Goal: Information Seeking & Learning: Learn about a topic

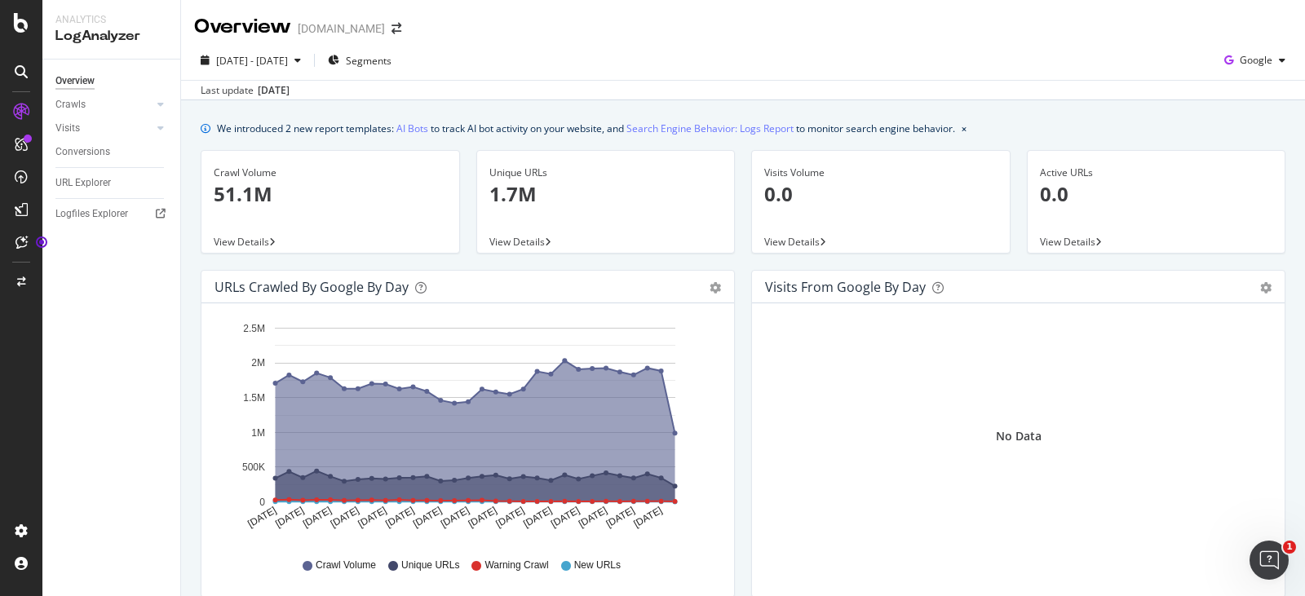
click at [830, 33] on div "Overview [DOMAIN_NAME]" at bounding box center [743, 20] width 1124 height 41
click at [161, 104] on icon at bounding box center [160, 105] width 7 height 10
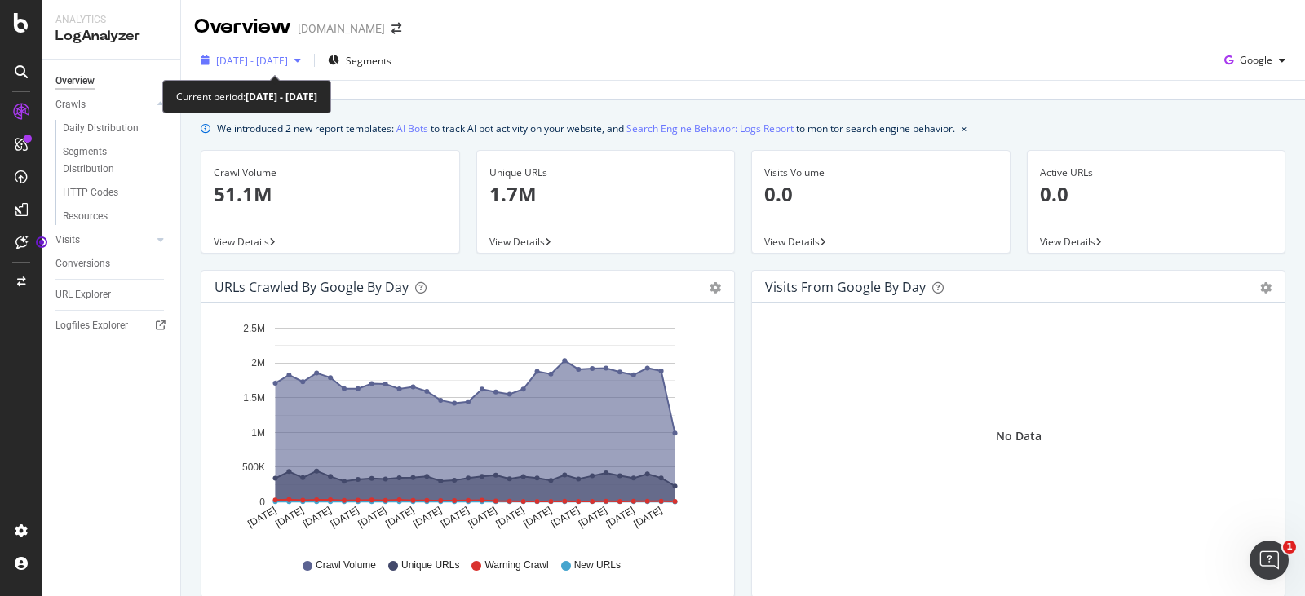
click at [301, 60] on icon "button" at bounding box center [297, 60] width 7 height 10
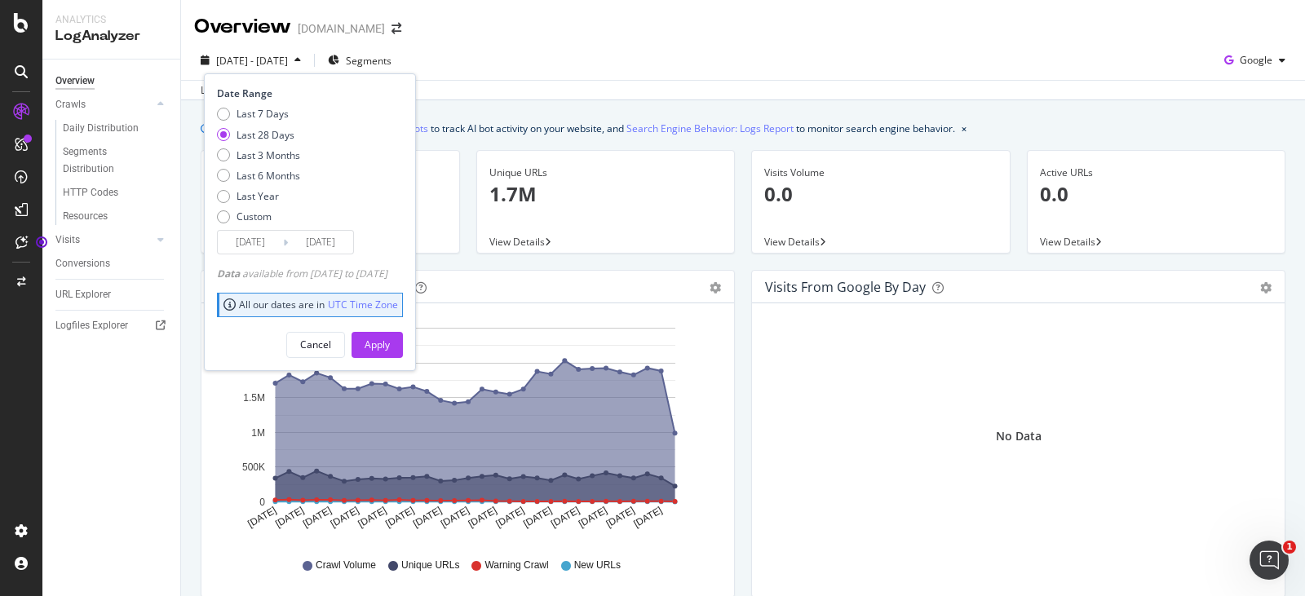
click at [515, 51] on div "[DATE] - [DATE] Segments Date Range Last 7 Days Last 28 Days Last 3 Months Last…" at bounding box center [743, 63] width 1124 height 33
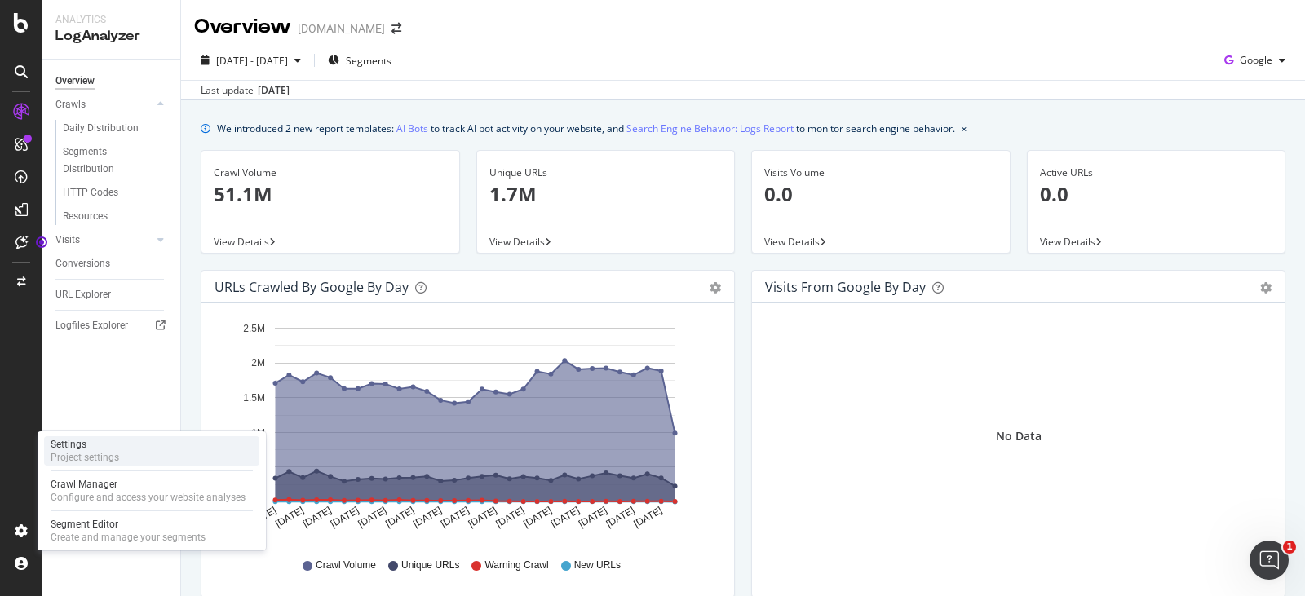
click at [110, 448] on div "Settings" at bounding box center [85, 444] width 69 height 13
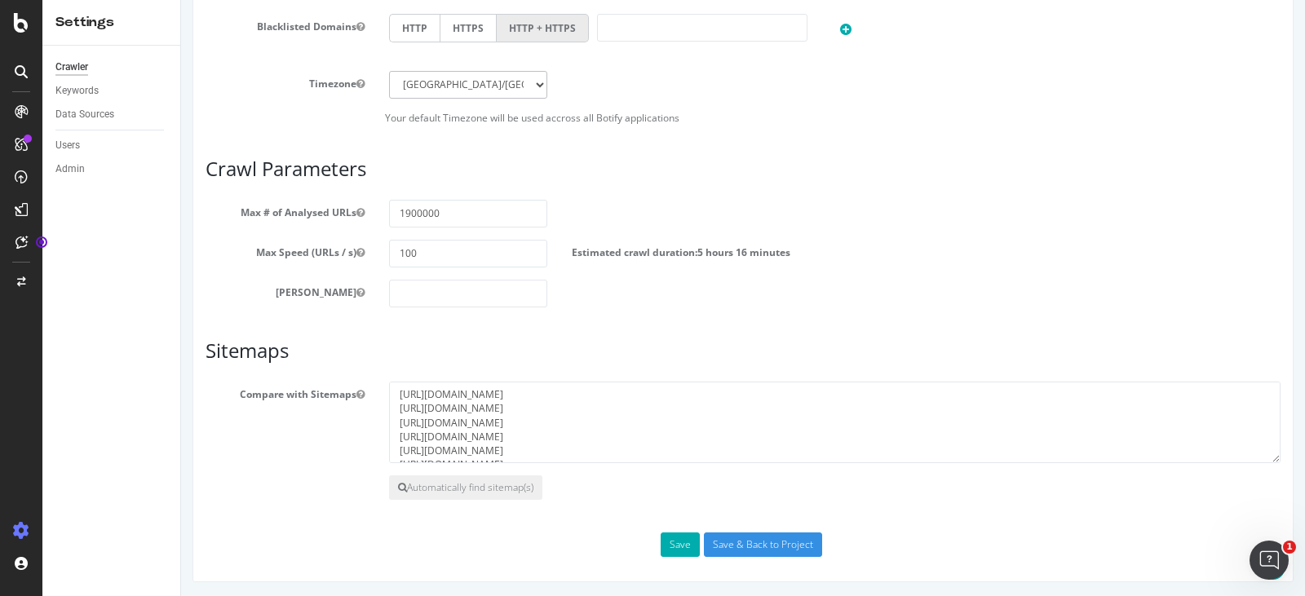
scroll to position [782, 0]
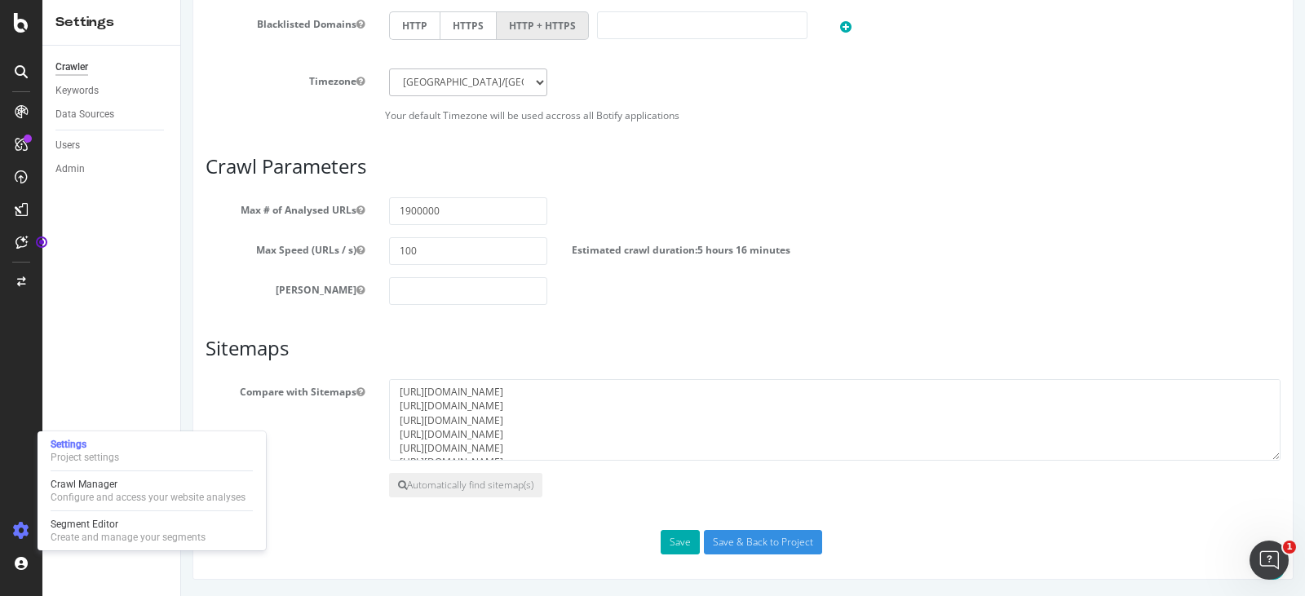
drag, startPoint x: 84, startPoint y: 486, endPoint x: 227, endPoint y: 509, distance: 144.5
click at [84, 486] on div "Crawl Manager" at bounding box center [148, 484] width 195 height 13
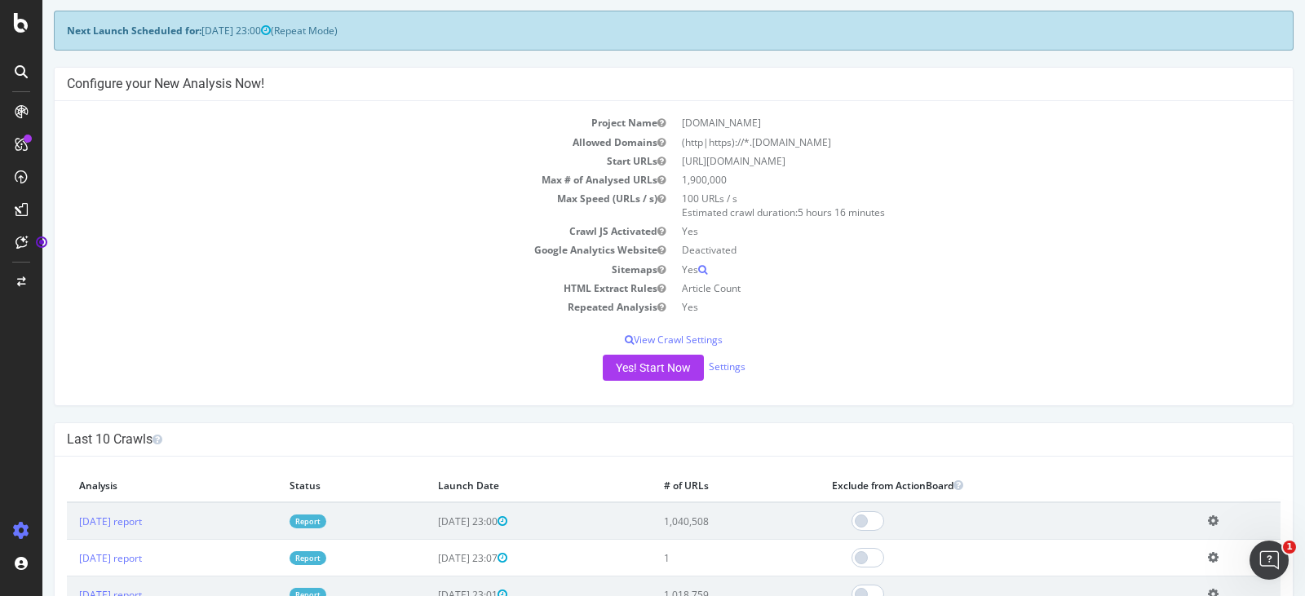
scroll to position [163, 0]
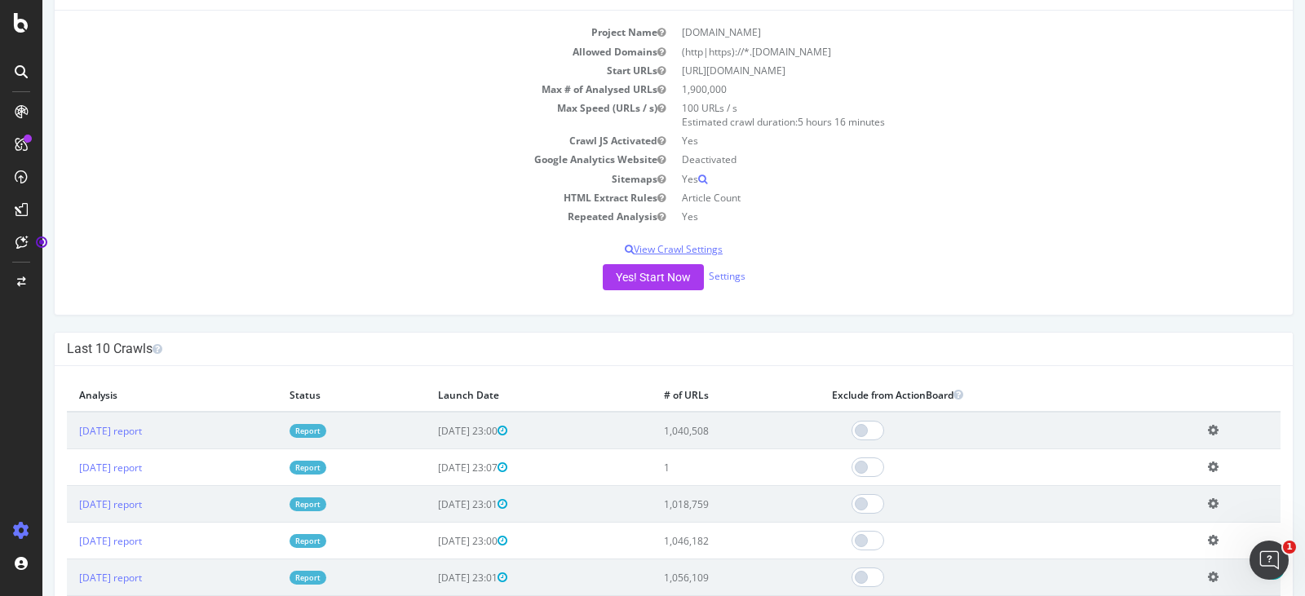
click at [686, 252] on p "View Crawl Settings" at bounding box center [674, 249] width 1214 height 14
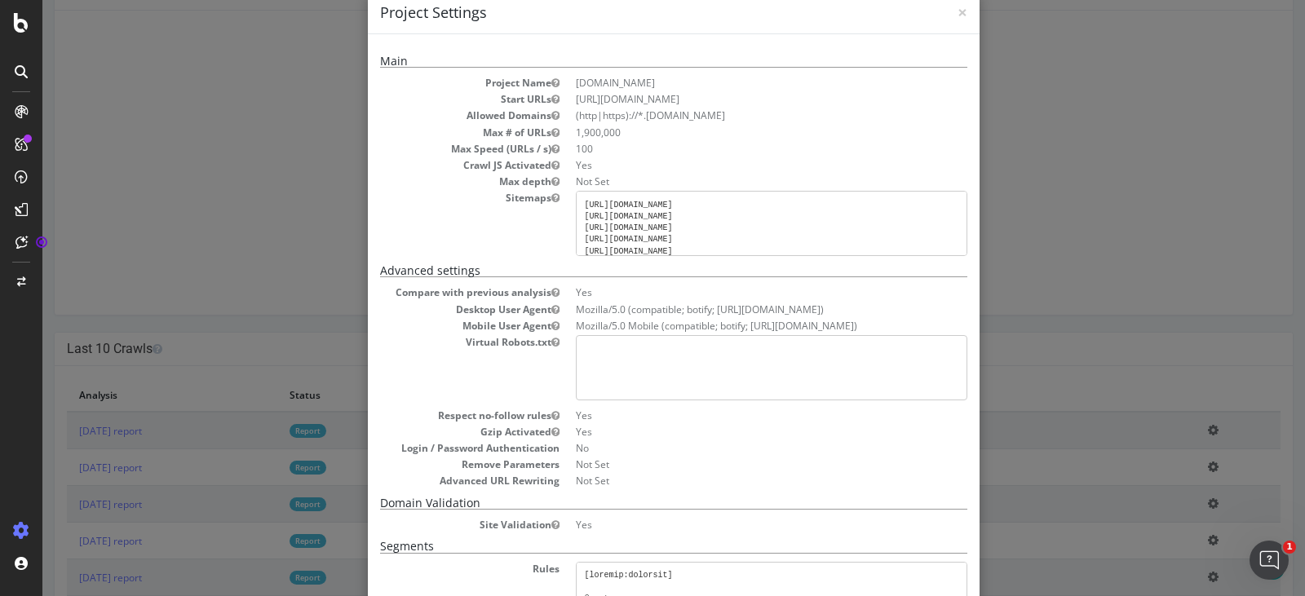
scroll to position [0, 0]
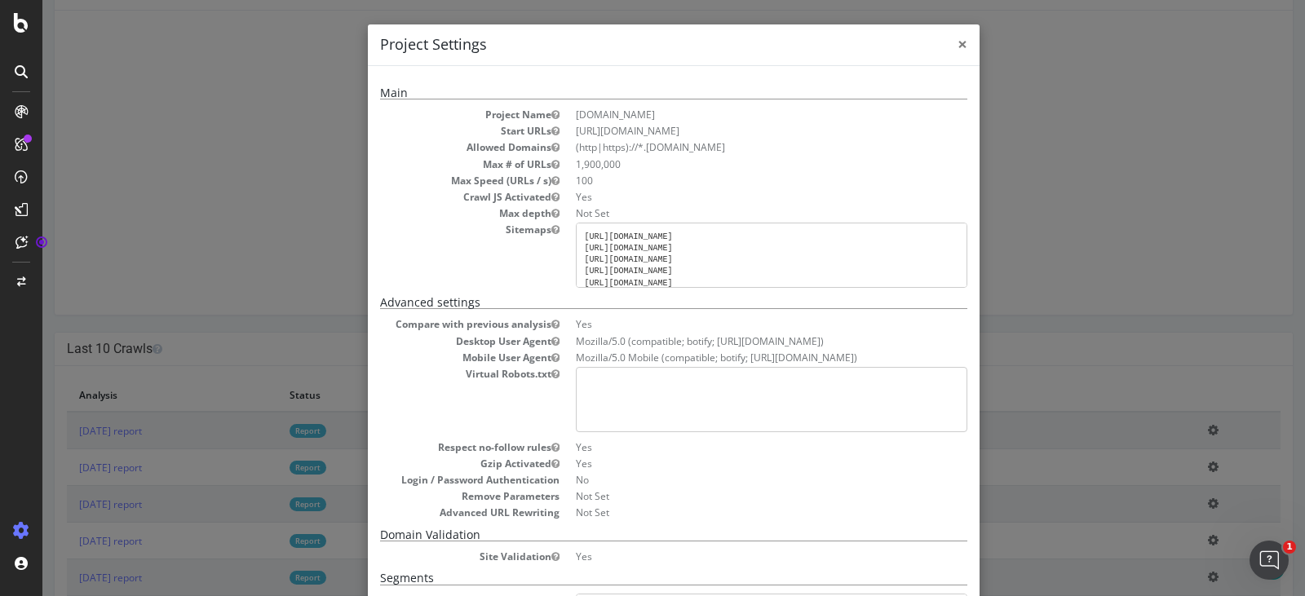
click at [958, 42] on span "×" at bounding box center [963, 44] width 10 height 23
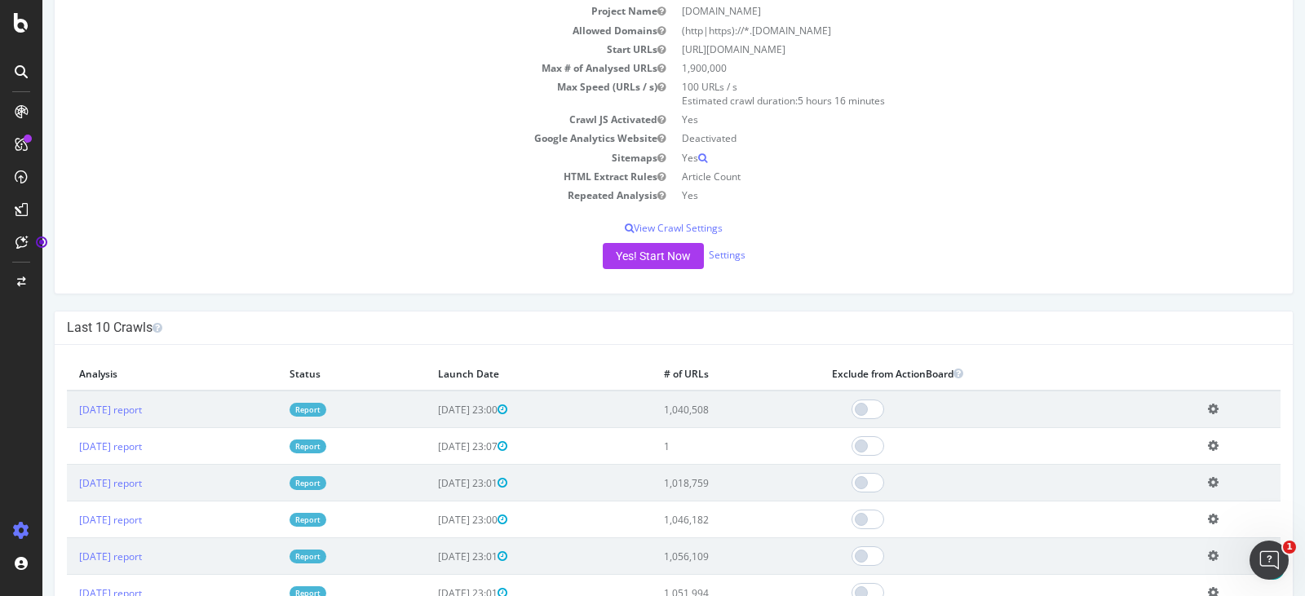
scroll to position [163, 0]
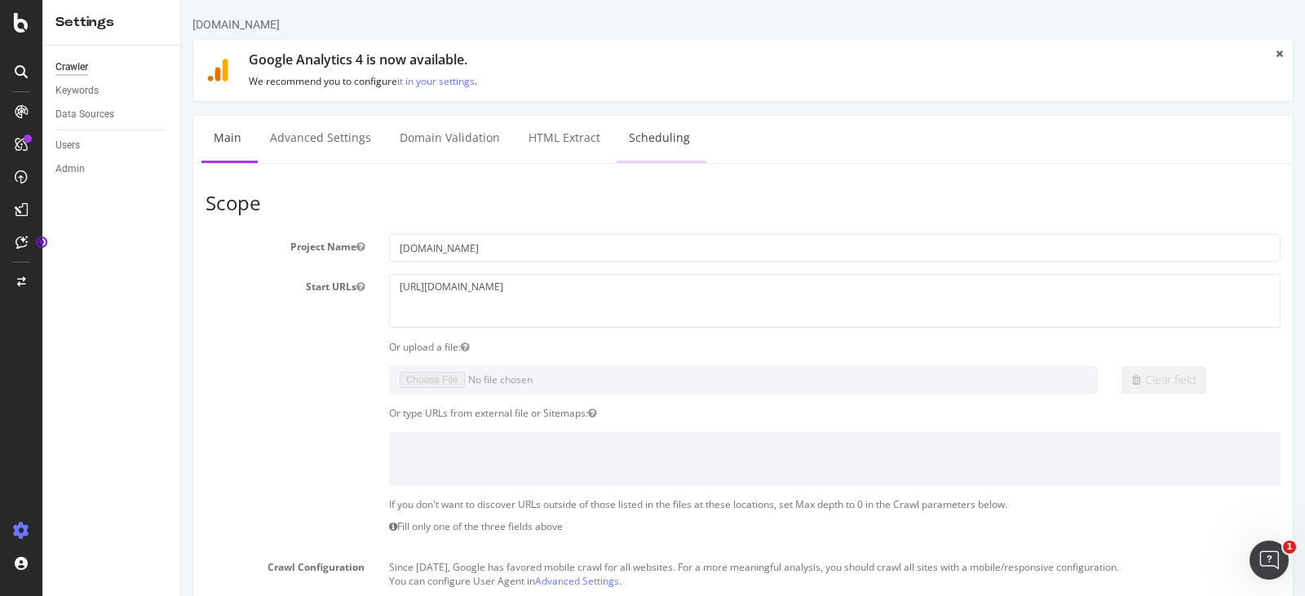
click at [673, 143] on link "Scheduling" at bounding box center [660, 138] width 86 height 45
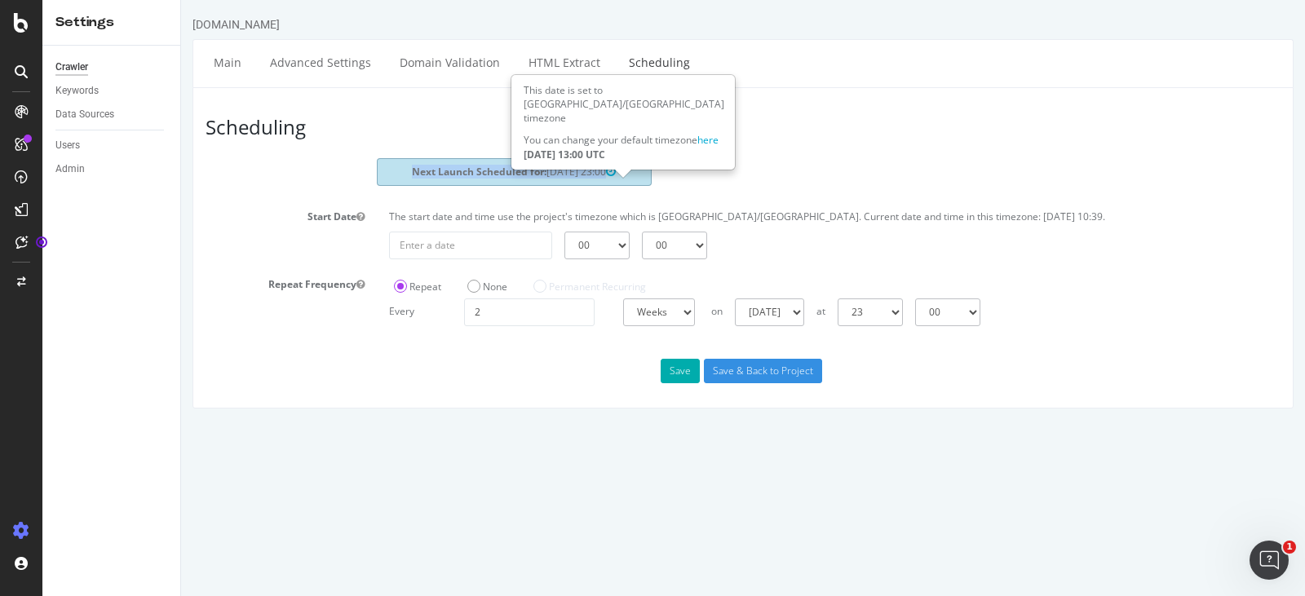
drag, startPoint x: 402, startPoint y: 175, endPoint x: 620, endPoint y: 172, distance: 217.8
click at [620, 172] on div "Next Launch Scheduled for: [DATE] 23:00" at bounding box center [514, 171] width 275 height 27
copy div "Next Launch Scheduled for: [DATE] 23:00"
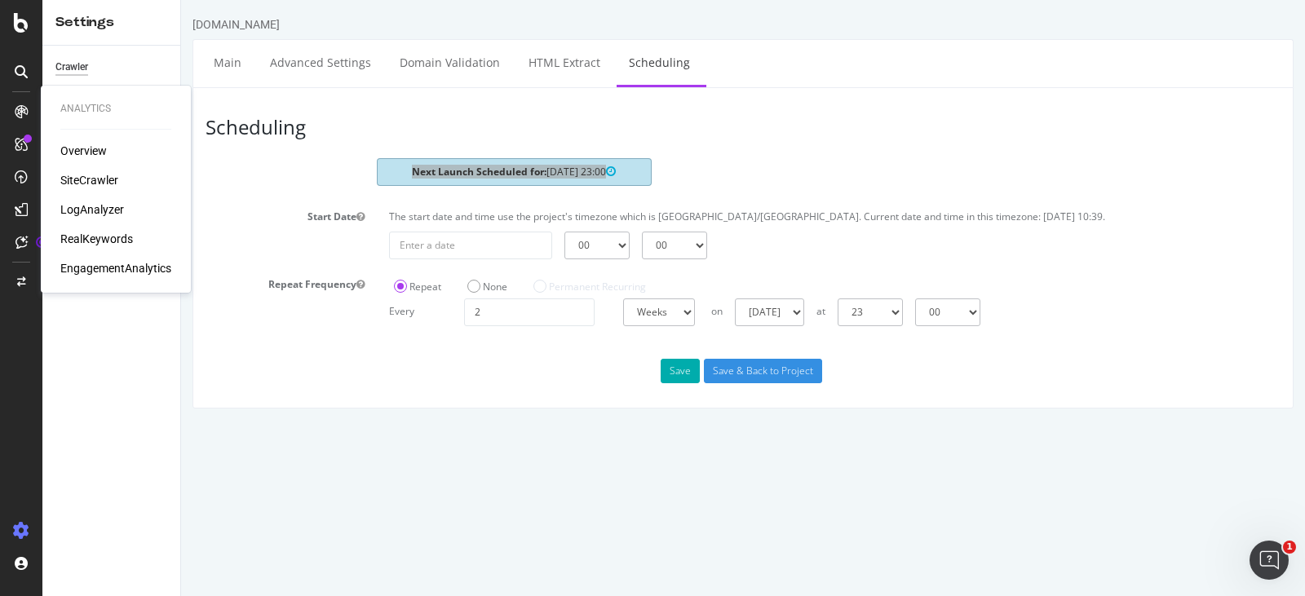
click at [84, 178] on div "SiteCrawler" at bounding box center [89, 180] width 58 height 16
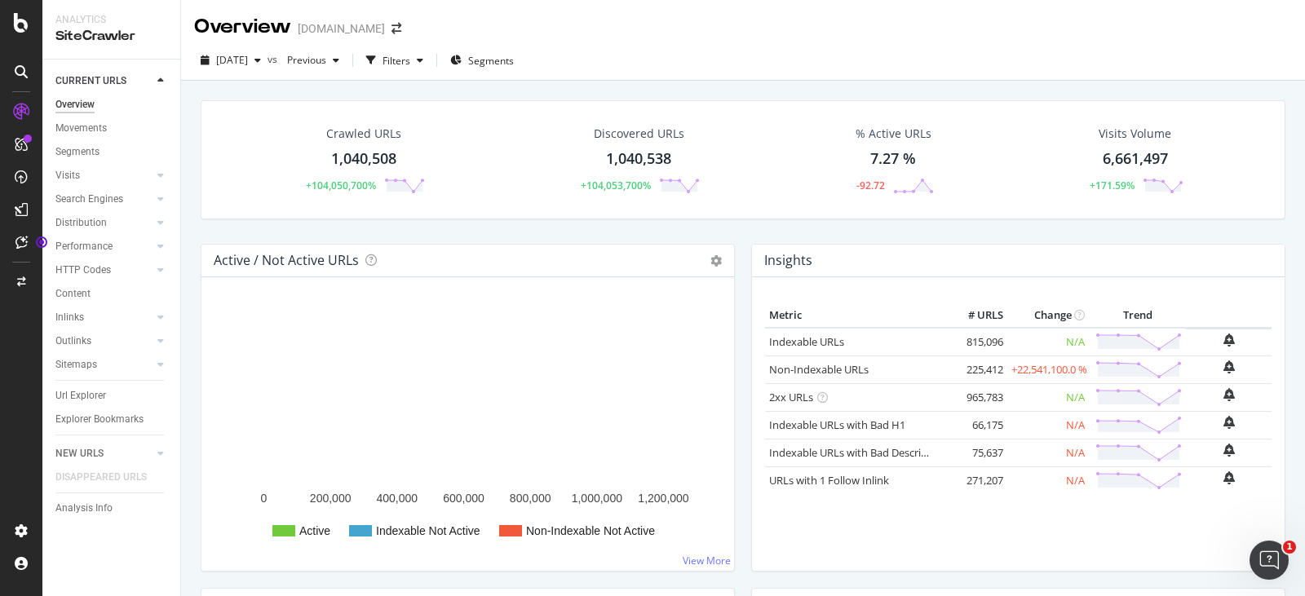
scroll to position [82, 0]
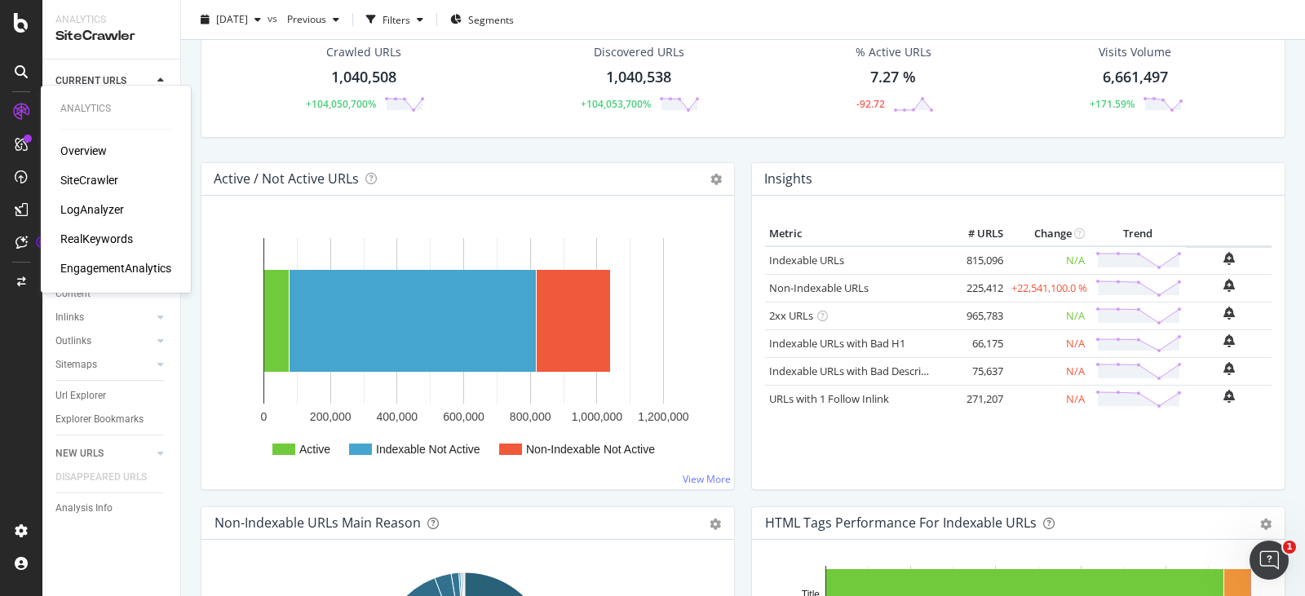
click at [110, 241] on div "RealKeywords" at bounding box center [96, 239] width 73 height 16
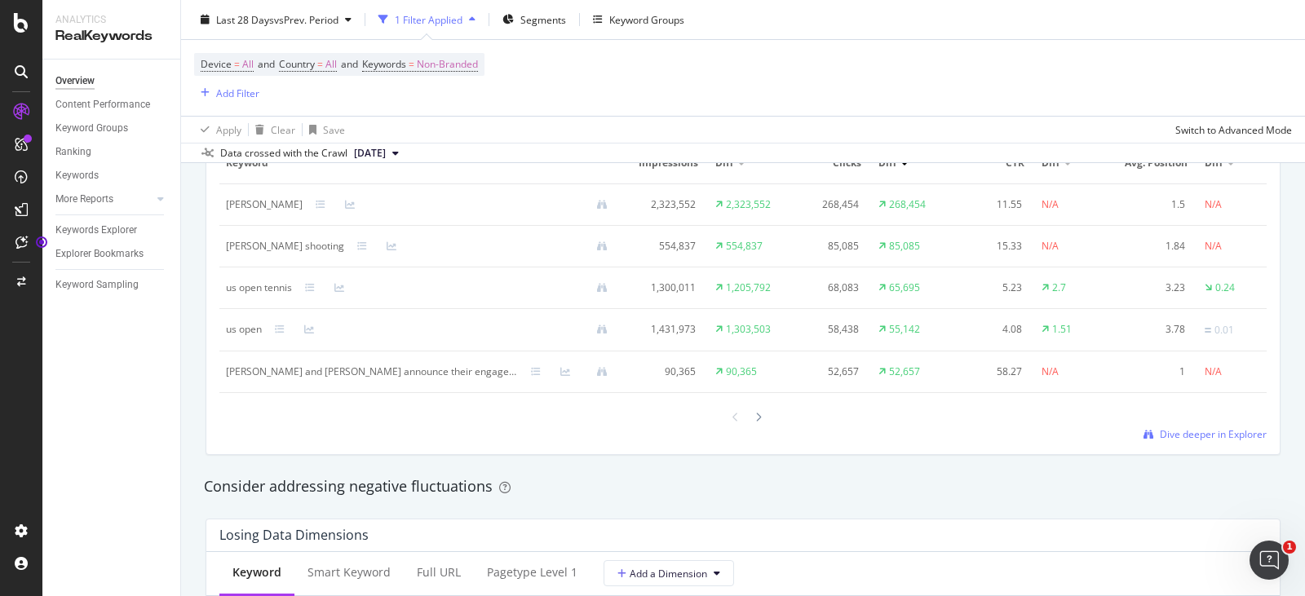
scroll to position [1794, 0]
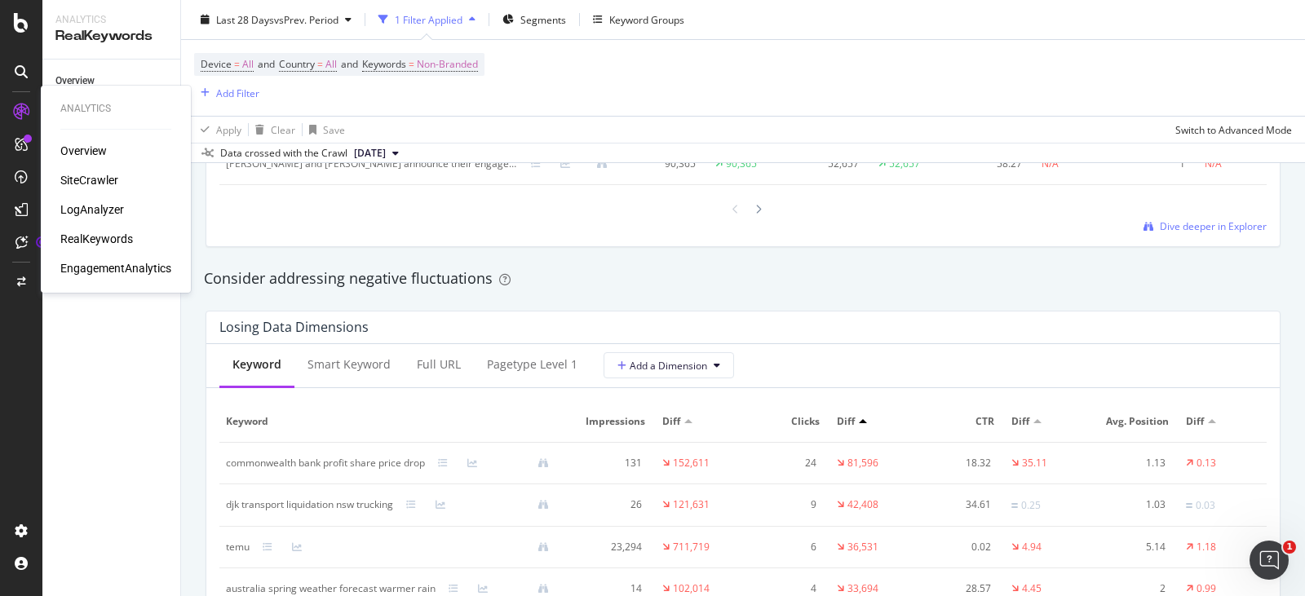
click at [81, 154] on div "Overview" at bounding box center [83, 151] width 46 height 16
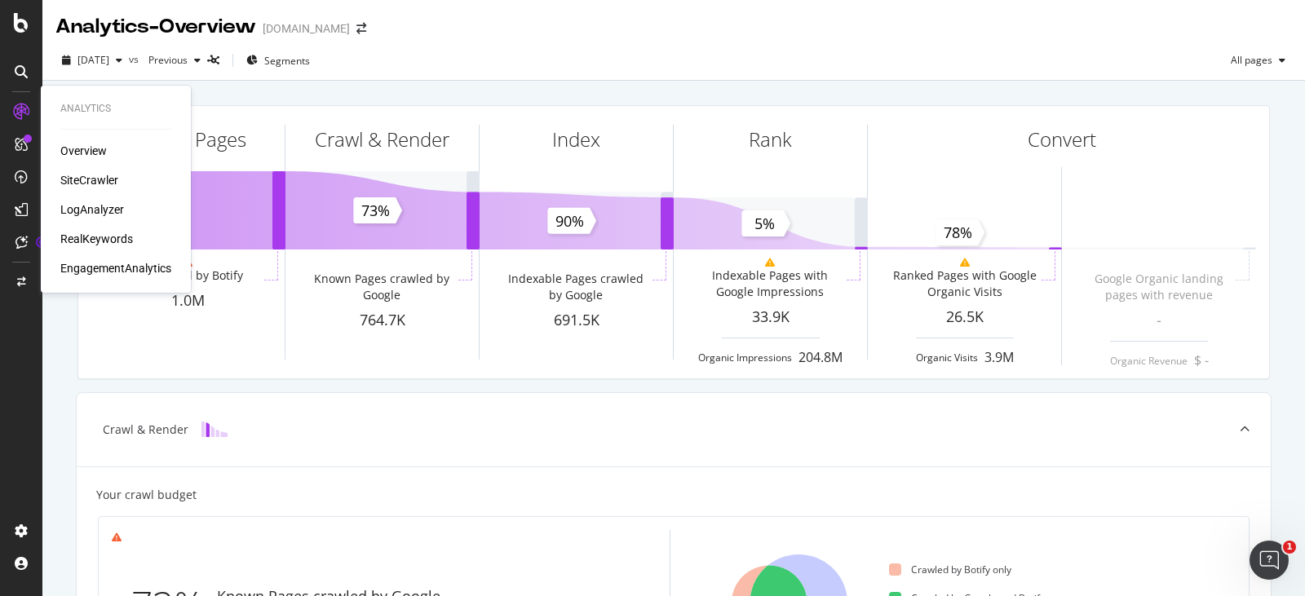
click at [105, 177] on div "SiteCrawler" at bounding box center [89, 180] width 58 height 16
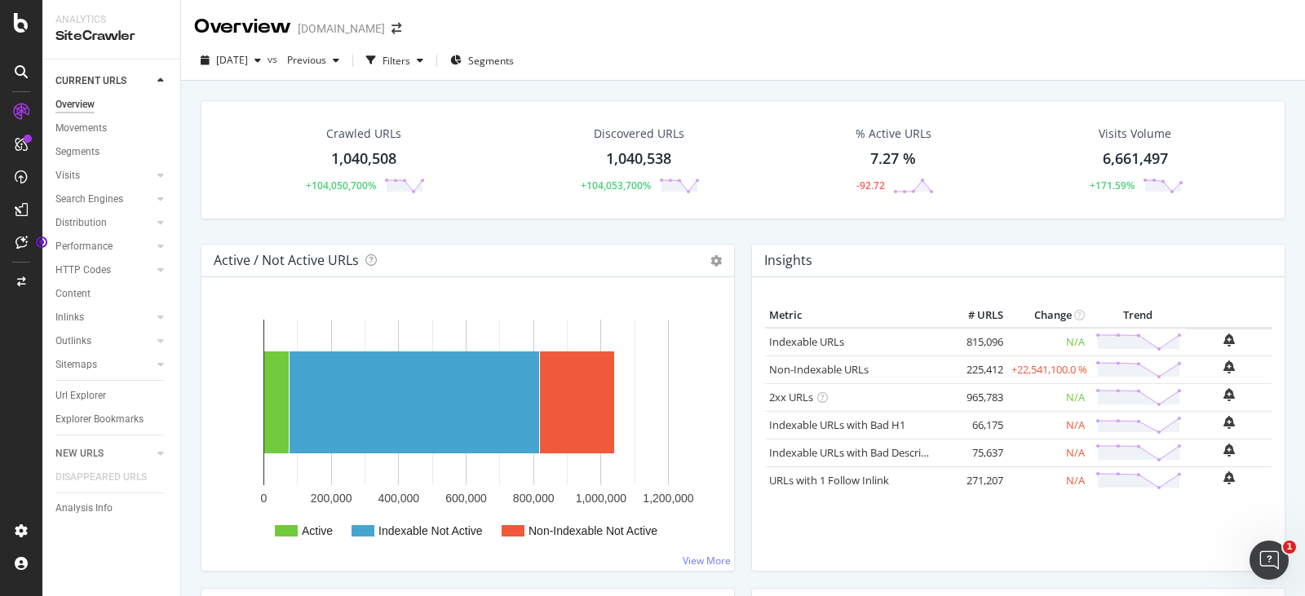
click at [634, 35] on div "Overview [DOMAIN_NAME]" at bounding box center [743, 20] width 1124 height 41
click at [76, 294] on div "Content" at bounding box center [72, 293] width 35 height 17
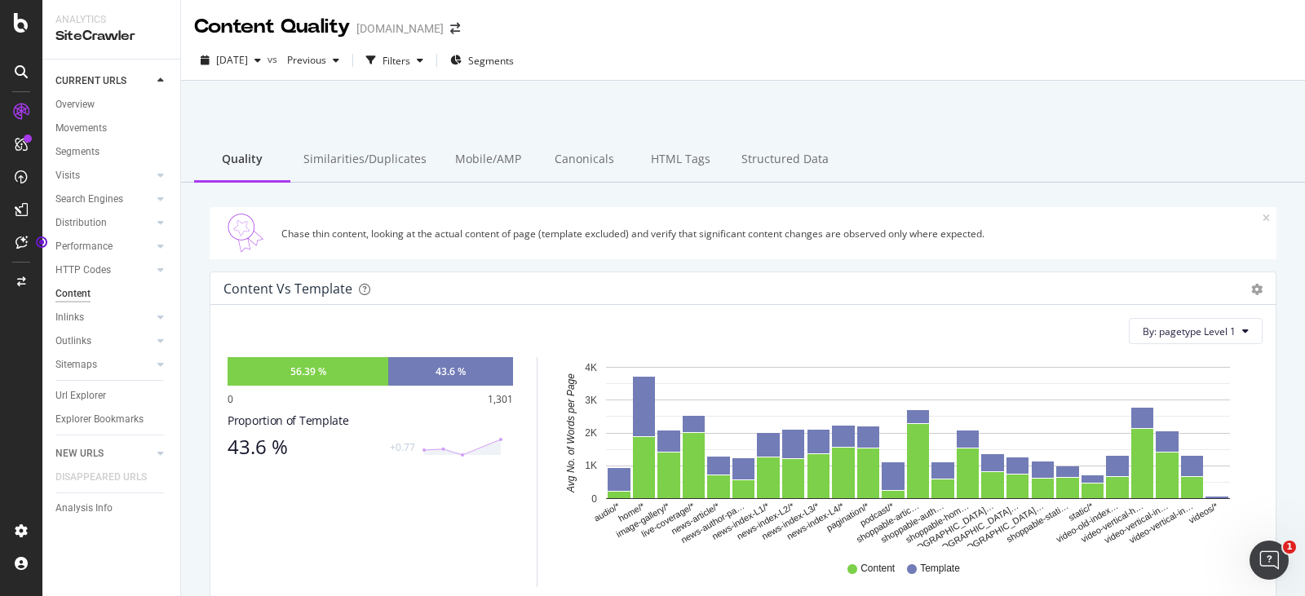
click at [675, 170] on div "HTML Tags" at bounding box center [680, 160] width 96 height 45
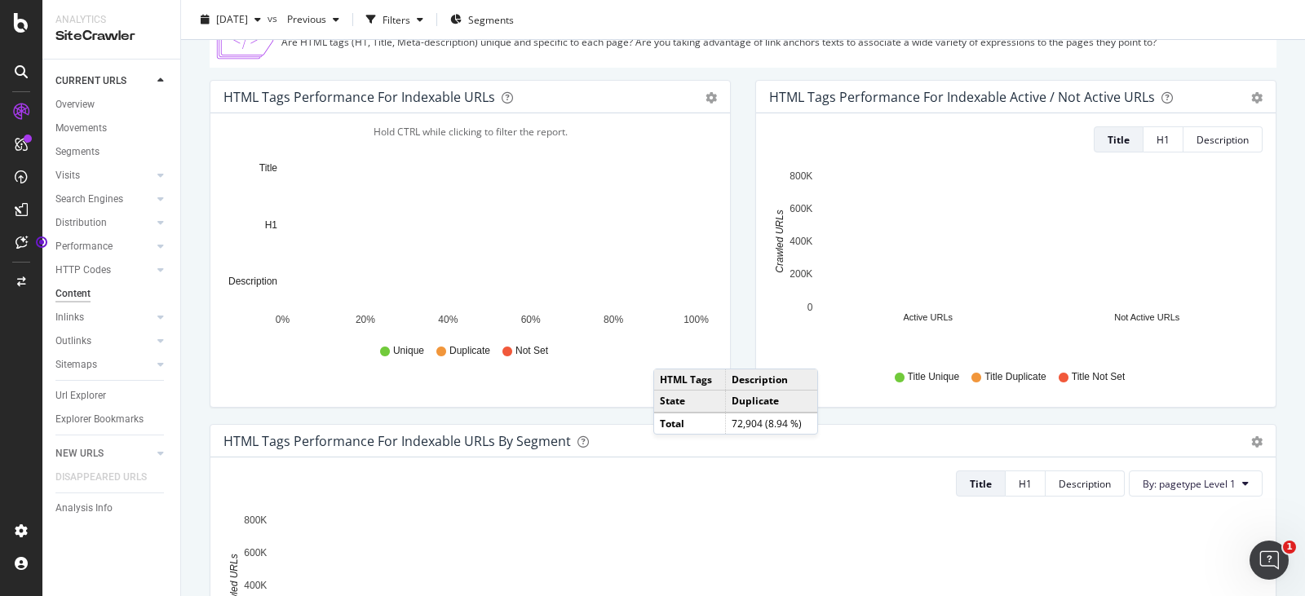
scroll to position [163, 0]
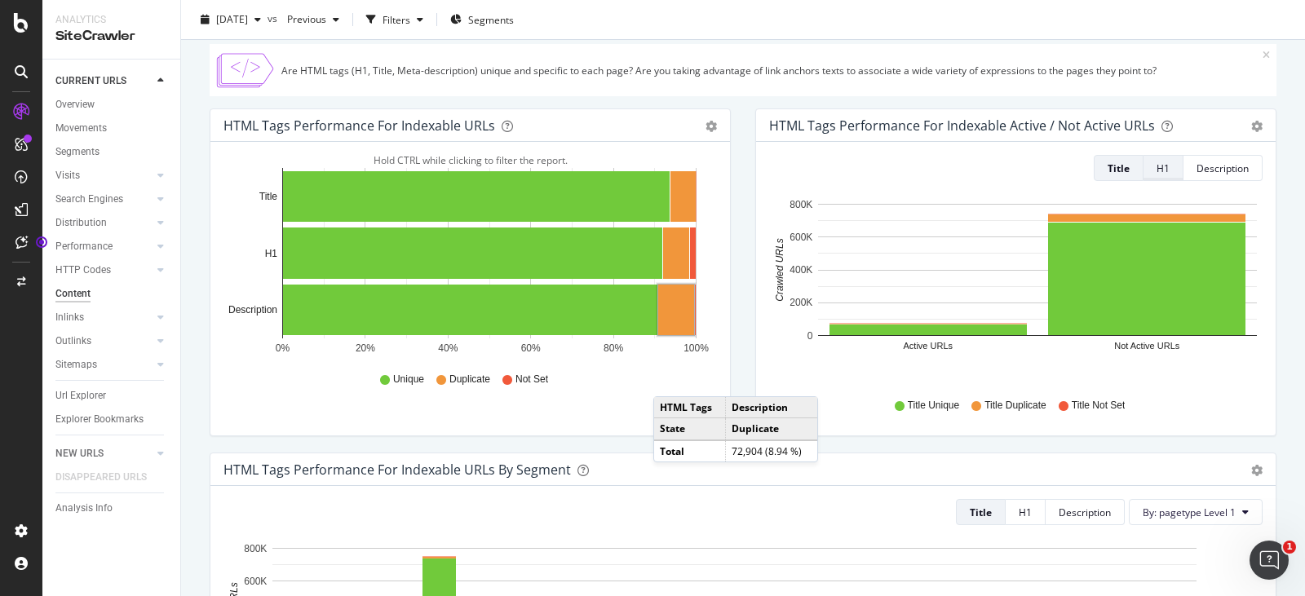
click at [1157, 166] on div "H1" at bounding box center [1163, 168] width 13 height 14
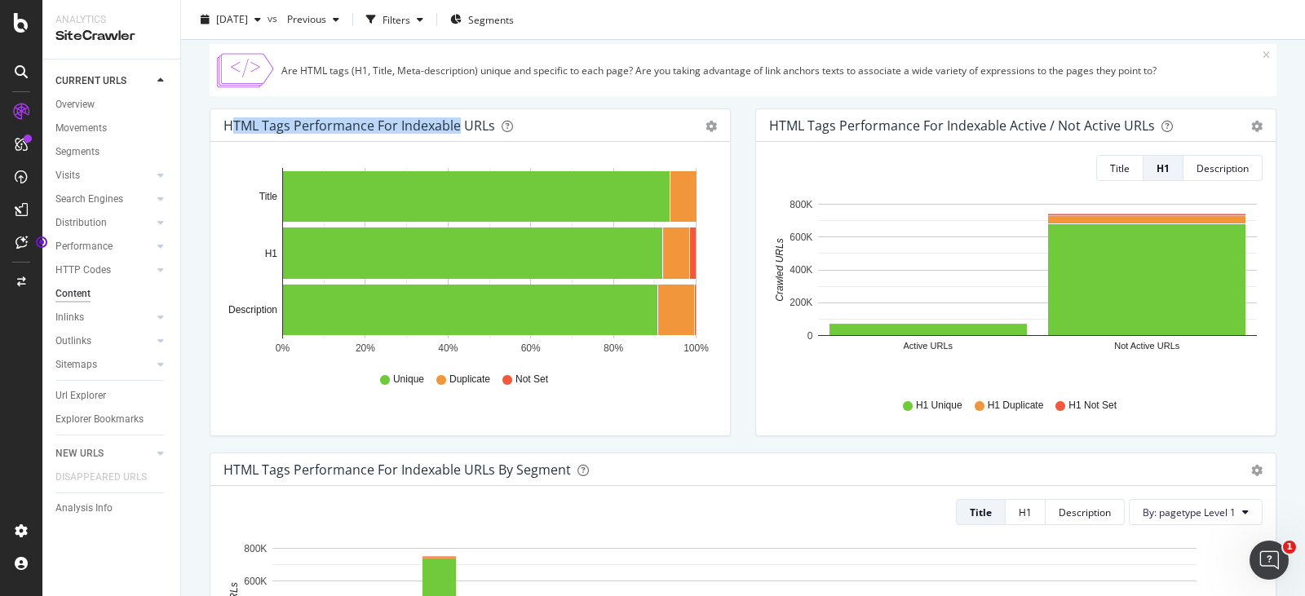
drag, startPoint x: 228, startPoint y: 122, endPoint x: 459, endPoint y: 117, distance: 230.9
click at [459, 117] on div "HTML Tags Performance for Indexable URLs" at bounding box center [359, 125] width 272 height 16
click at [292, 126] on div "HTML Tags Performance for Indexable URLs" at bounding box center [359, 125] width 272 height 16
click at [232, 126] on div "HTML Tags Performance for Indexable URLs" at bounding box center [359, 125] width 272 height 16
drag, startPoint x: 224, startPoint y: 127, endPoint x: 496, endPoint y: 130, distance: 271.6
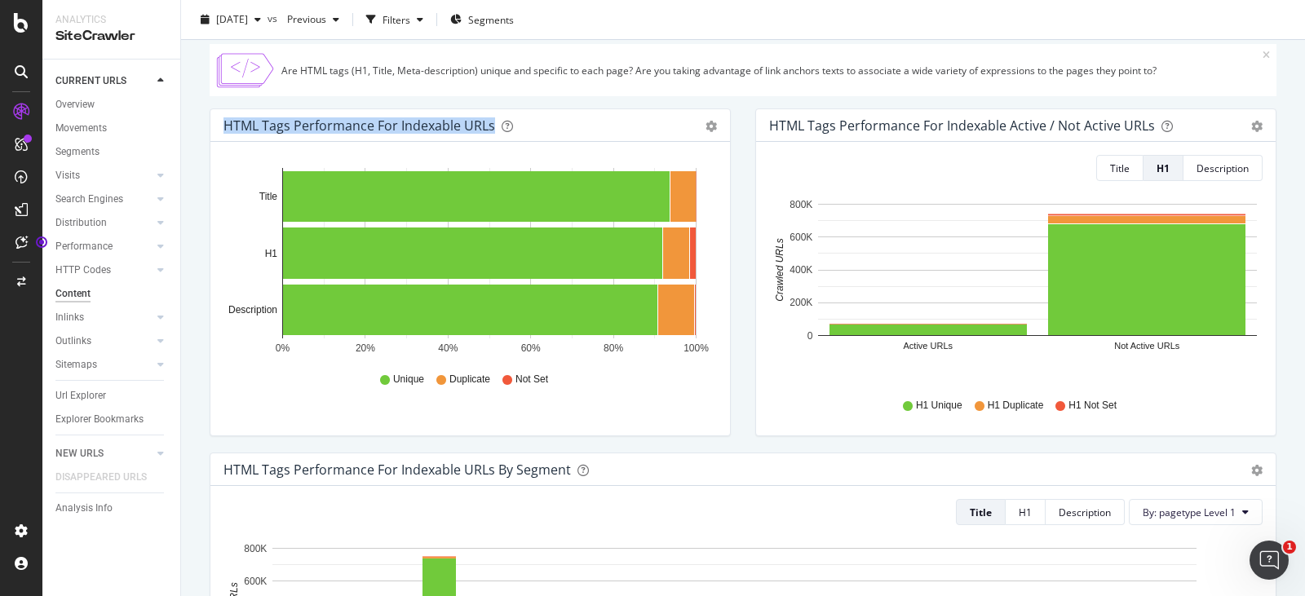
click at [497, 130] on div "HTML Tags Performance for Indexable URLs" at bounding box center [452, 125] width 458 height 16
copy div "HTML Tags Performance for Indexable URLs Bar Bar (by Percentage) Table Export a…"
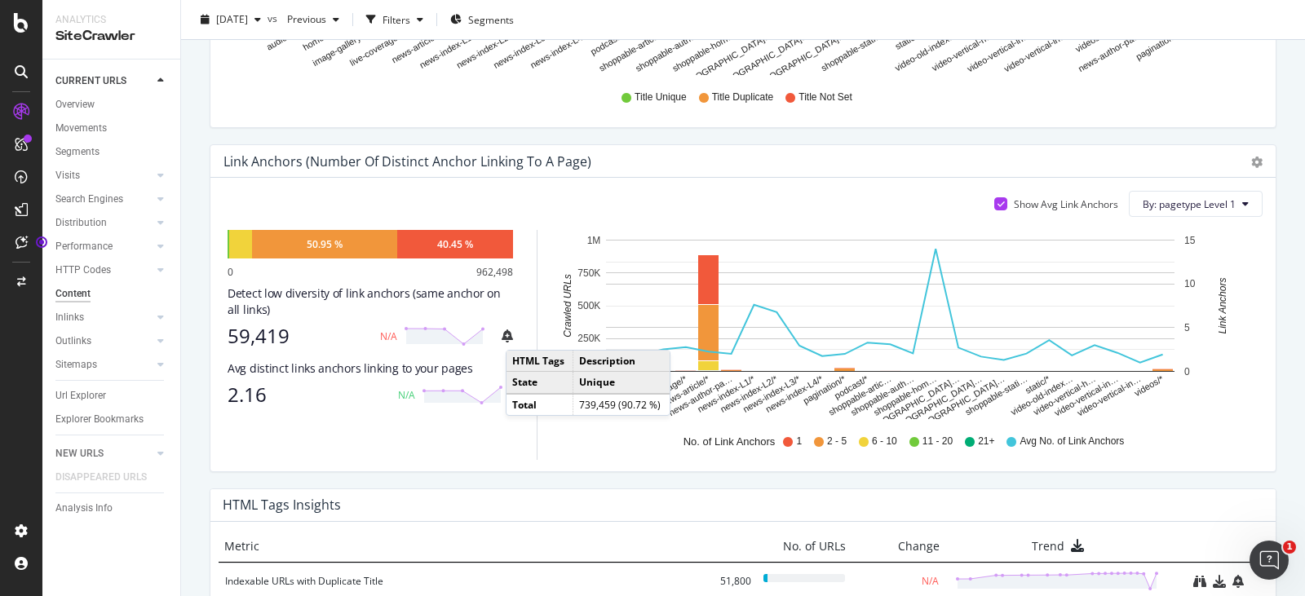
scroll to position [1121, 0]
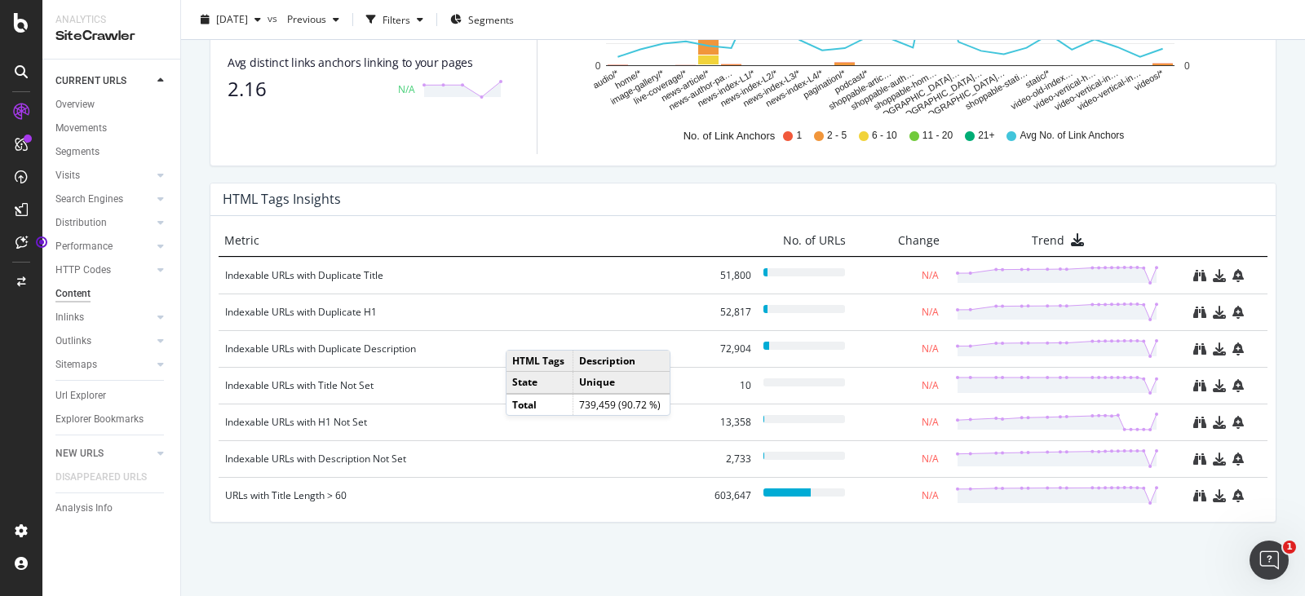
click at [492, 511] on div "URLs with Title Length > 60 603,647 N/A" at bounding box center [743, 495] width 1049 height 37
click at [536, 523] on div "HTML Tags Insights Metric No. of URLs Change Trend Indexable URLs with Duplicat…" at bounding box center [743, 353] width 1067 height 340
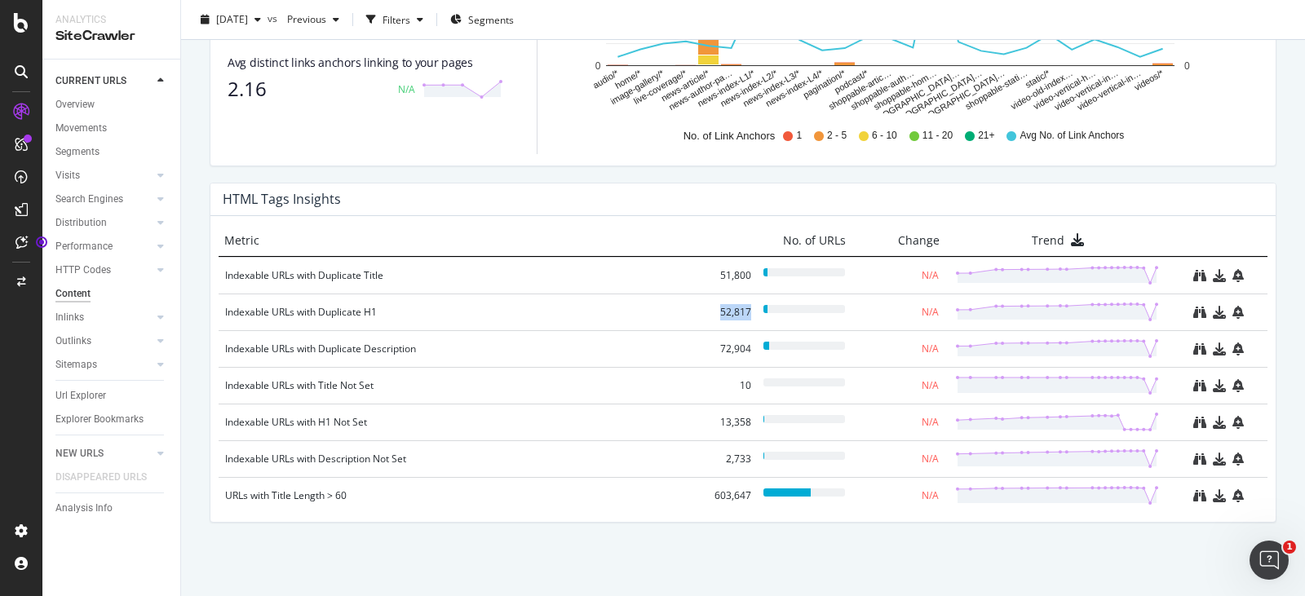
drag, startPoint x: 710, startPoint y: 315, endPoint x: 740, endPoint y: 315, distance: 29.4
click at [740, 315] on div "Indexable URLs with Duplicate H1 52,817 N/A" at bounding box center [743, 312] width 1049 height 37
copy div "52,817"
drag, startPoint x: 705, startPoint y: 419, endPoint x: 745, endPoint y: 425, distance: 39.6
click at [745, 425] on div "Indexable URLs with H1 Not Set 13,358 N/A" at bounding box center [743, 422] width 1049 height 37
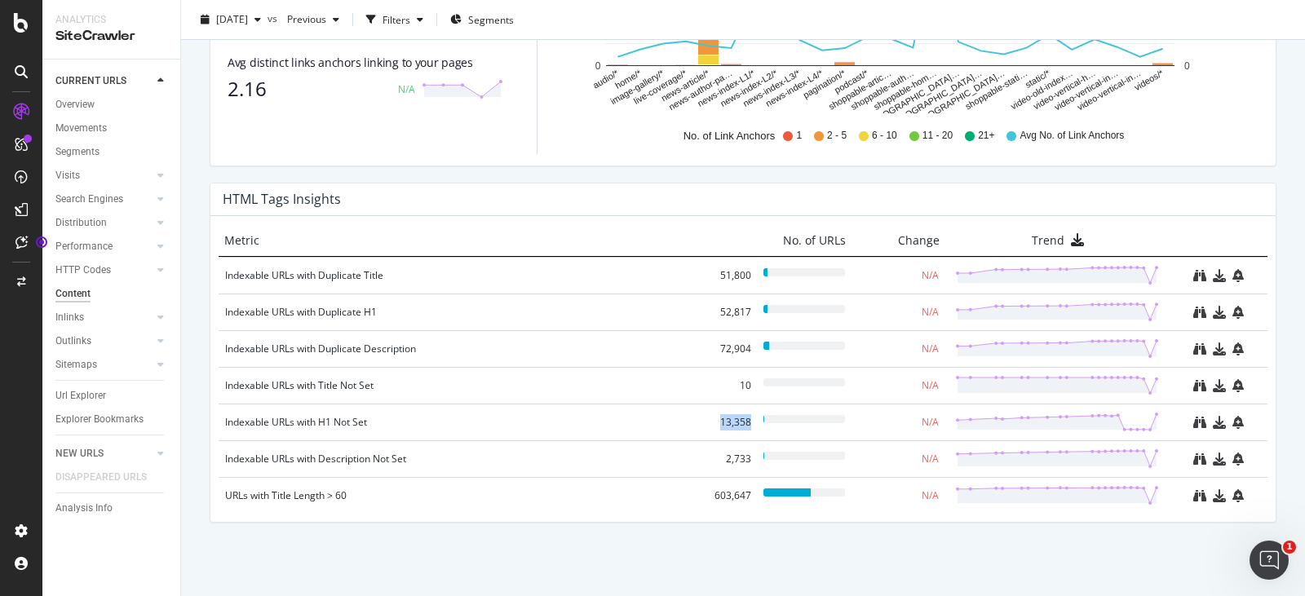
copy div "13,358"
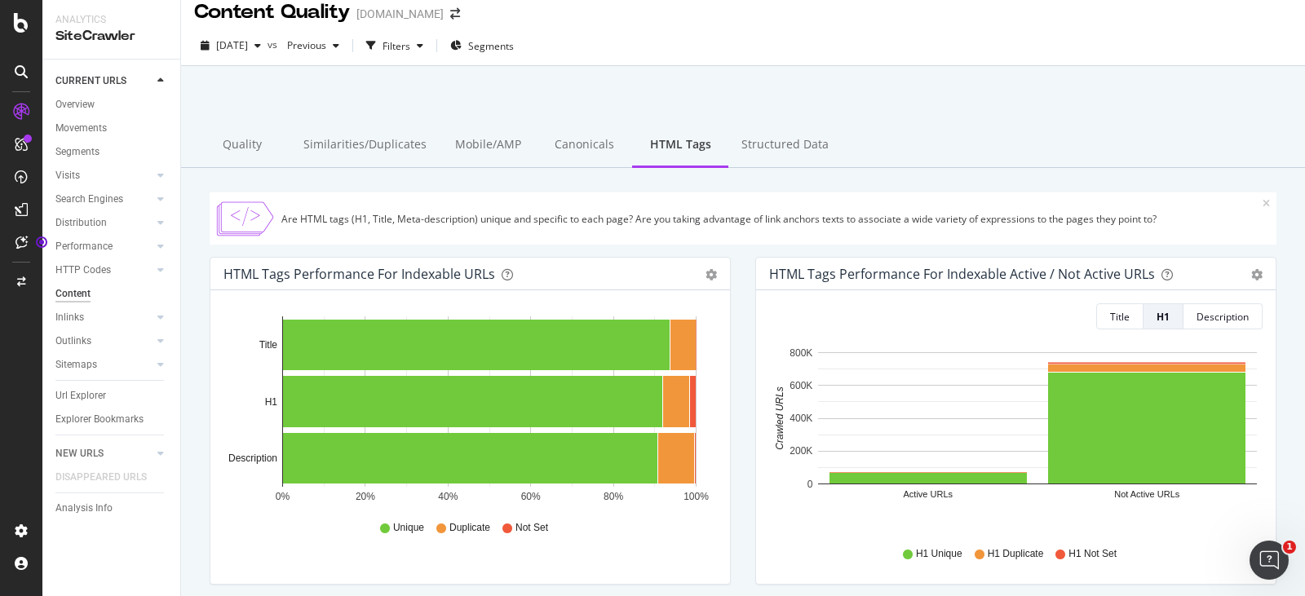
scroll to position [0, 0]
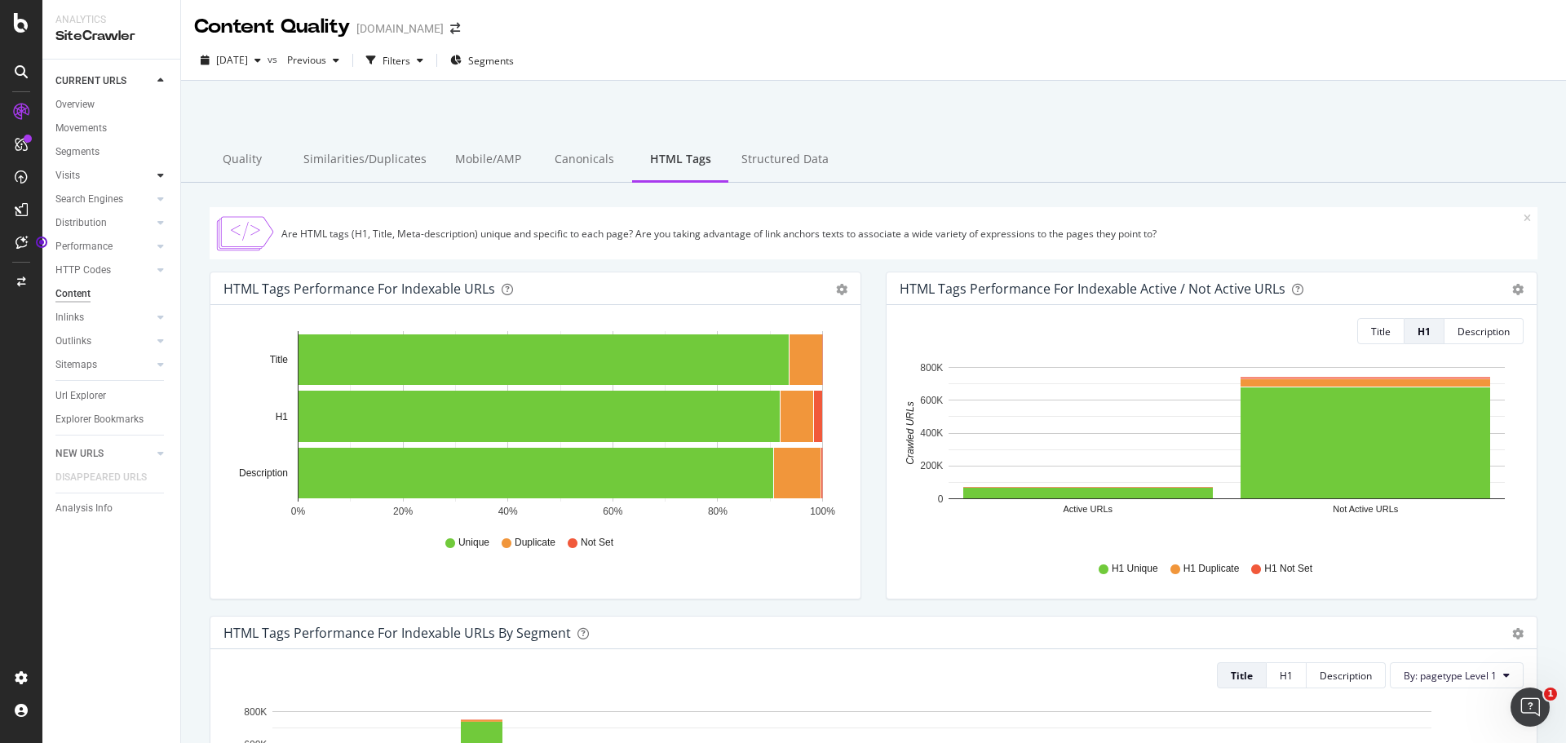
click at [161, 179] on icon at bounding box center [160, 175] width 7 height 10
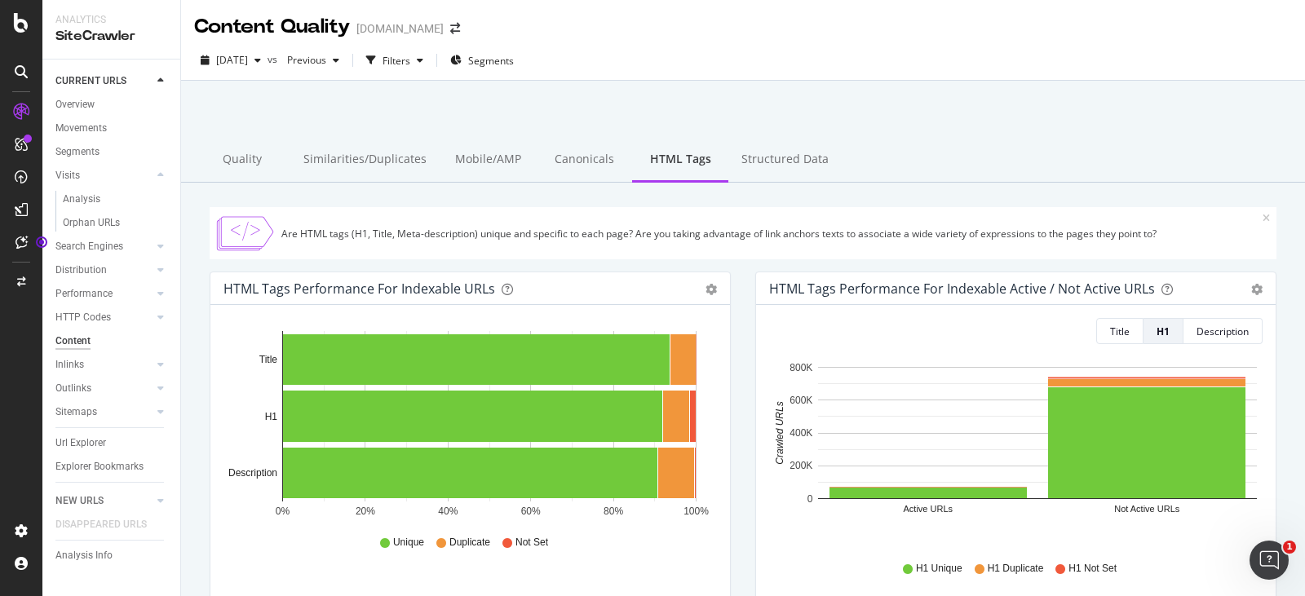
drag, startPoint x: 86, startPoint y: 104, endPoint x: 325, endPoint y: 279, distance: 297.1
click at [86, 104] on div "Overview" at bounding box center [74, 104] width 39 height 17
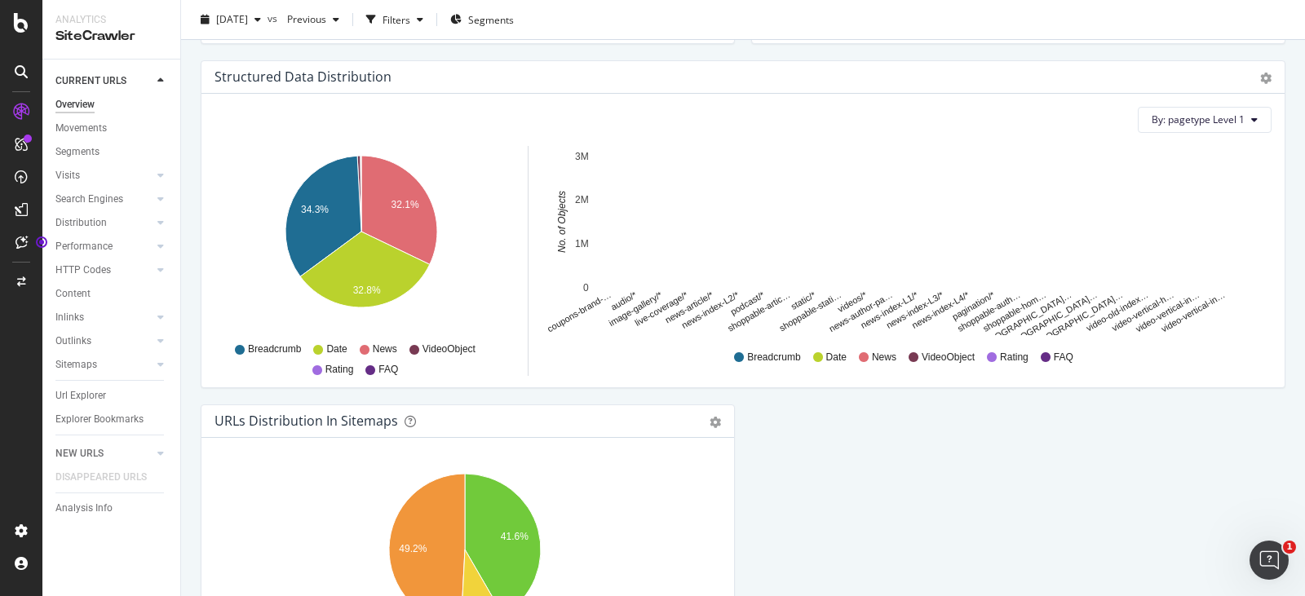
scroll to position [1468, 0]
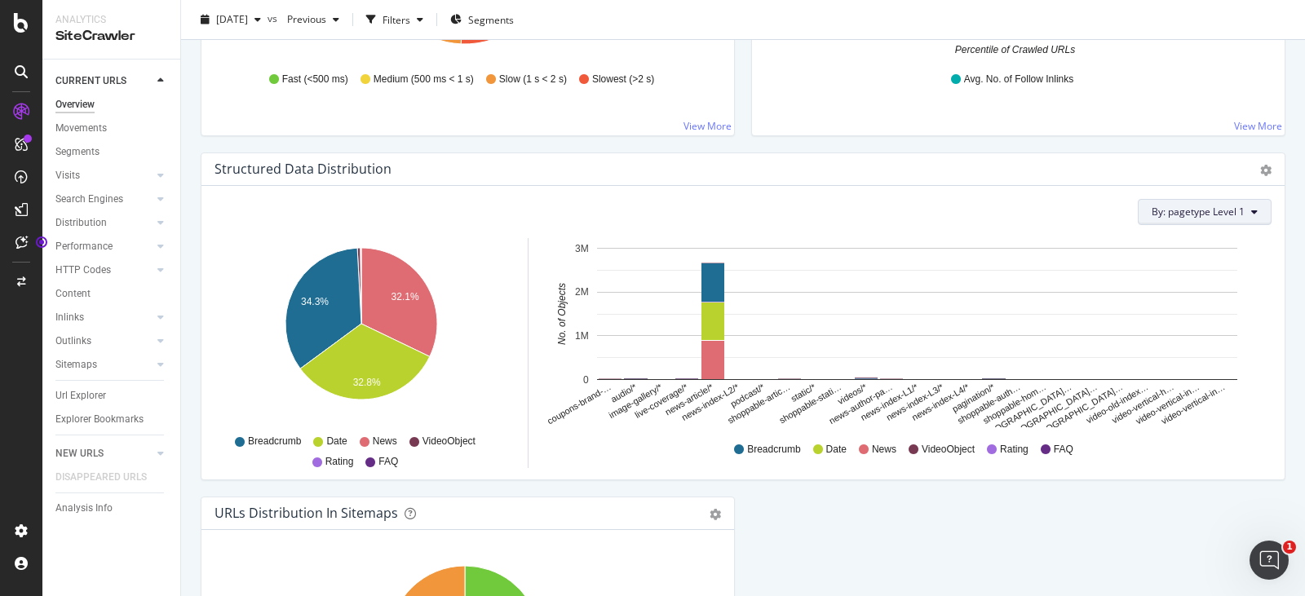
click at [1247, 219] on button "By: pagetype Level 1" at bounding box center [1205, 212] width 134 height 26
click at [962, 219] on div "By: pagetype Level 1 Recommended Dimensions Select a Structured Data Select a S…" at bounding box center [743, 212] width 1057 height 26
click at [1223, 214] on span "By: pagetype Level 1" at bounding box center [1198, 212] width 93 height 14
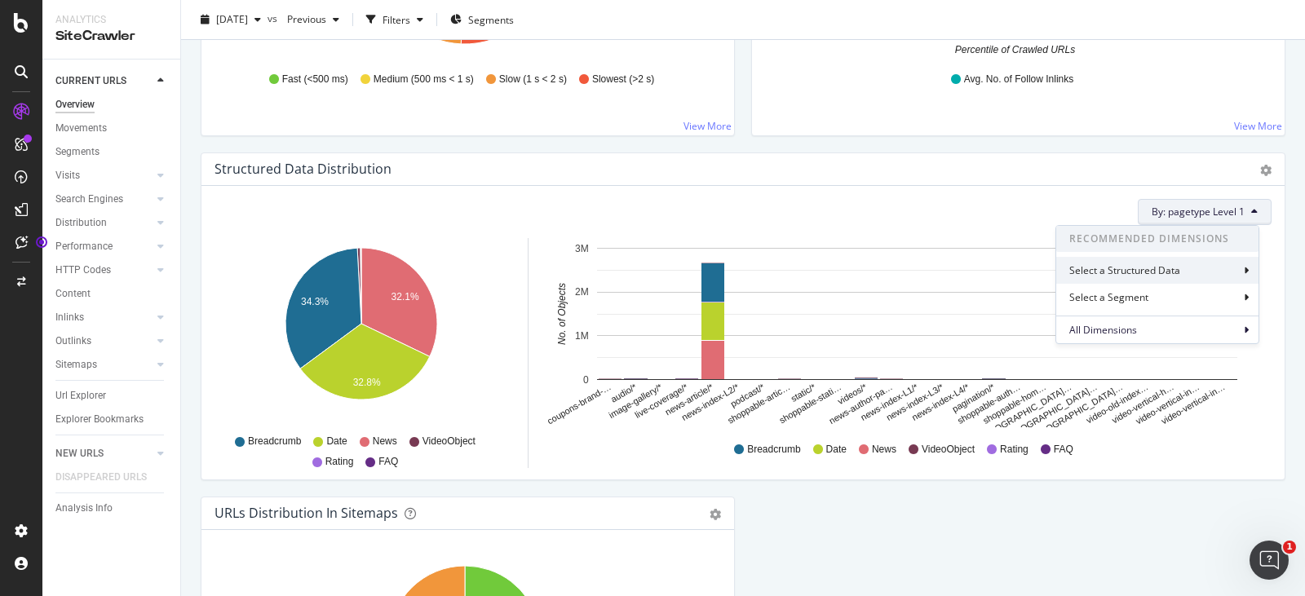
click at [1234, 275] on div "Select a Structured Data" at bounding box center [1157, 270] width 202 height 27
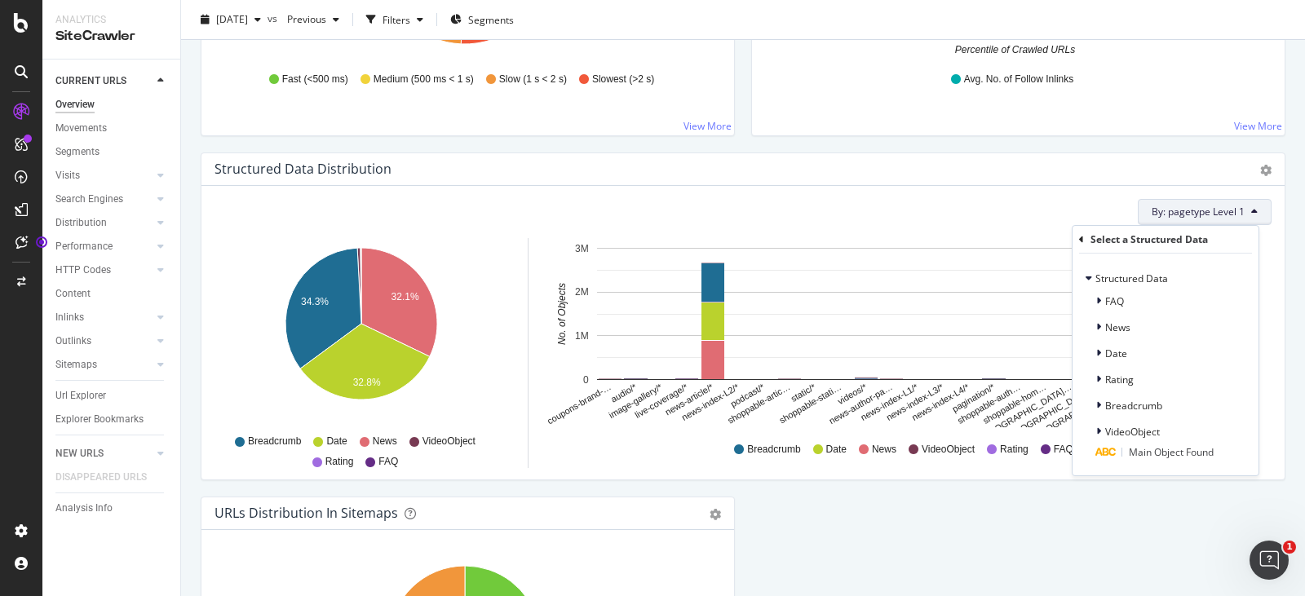
click at [980, 201] on div "By: pagetype Level 1 Select a Structured Data Structured Data FAQ News Date Rat…" at bounding box center [743, 212] width 1057 height 26
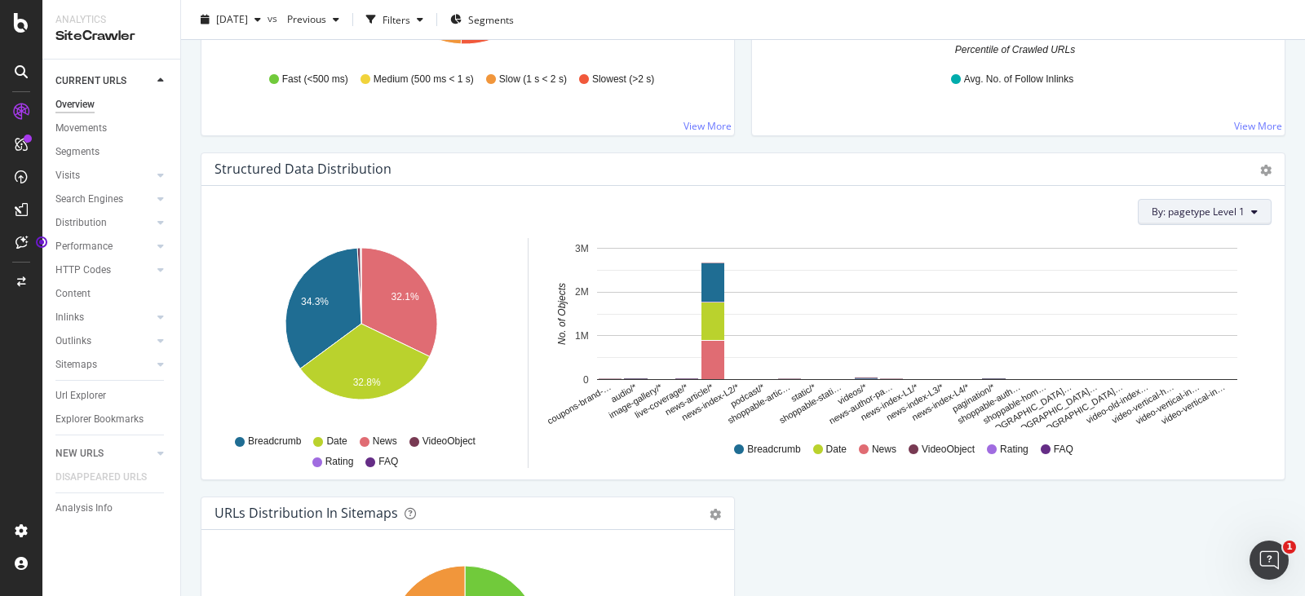
click at [1251, 216] on icon at bounding box center [1254, 212] width 7 height 10
click at [912, 197] on div "By: pagetype Level 1 Hold CTRL while clicking to filter the report. 32.1% 34.3%…" at bounding box center [742, 333] width 1083 height 294
drag, startPoint x: 408, startPoint y: 170, endPoint x: 213, endPoint y: 170, distance: 194.9
click at [214, 170] on div "Structured Data Distribution Pie Chart (by Percentage) Table Export as CSV" at bounding box center [742, 169] width 1083 height 33
copy div "Structured Data Distribution"
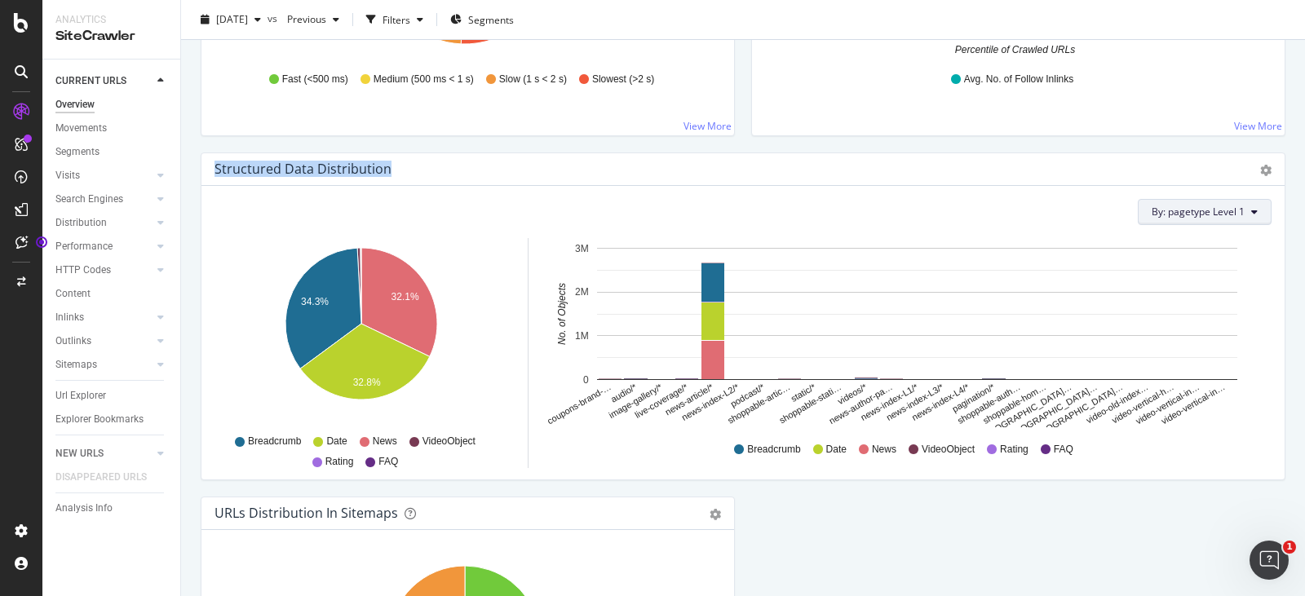
click at [1251, 214] on icon at bounding box center [1254, 212] width 7 height 10
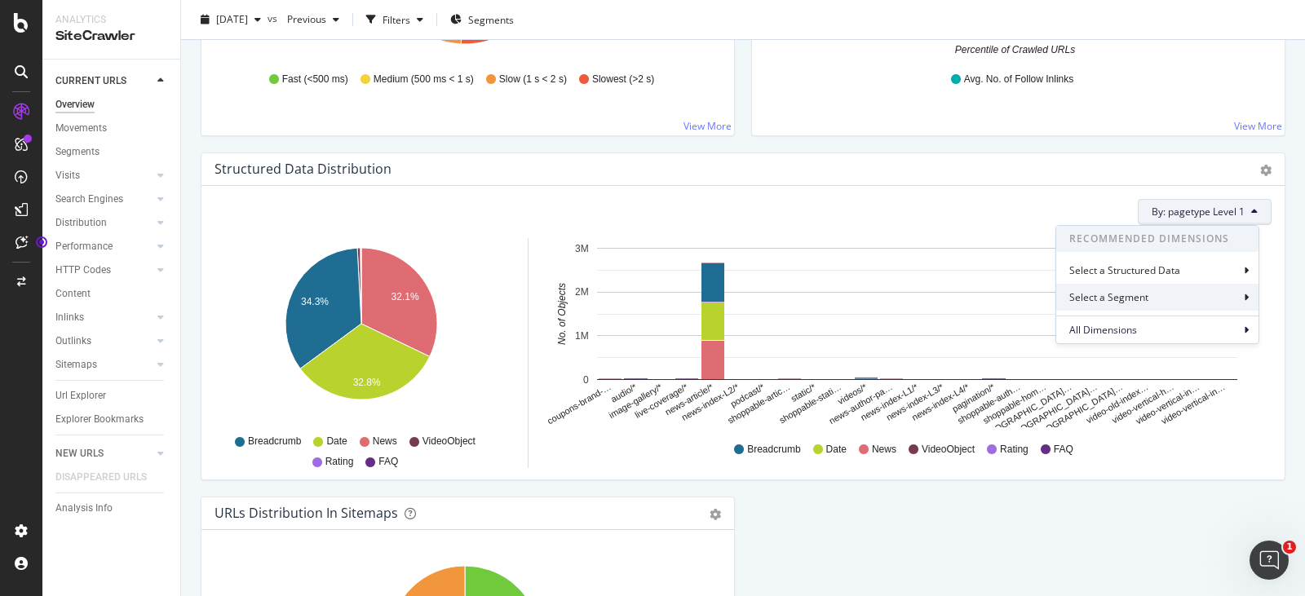
click at [1210, 297] on div "Select a Segment" at bounding box center [1157, 297] width 202 height 27
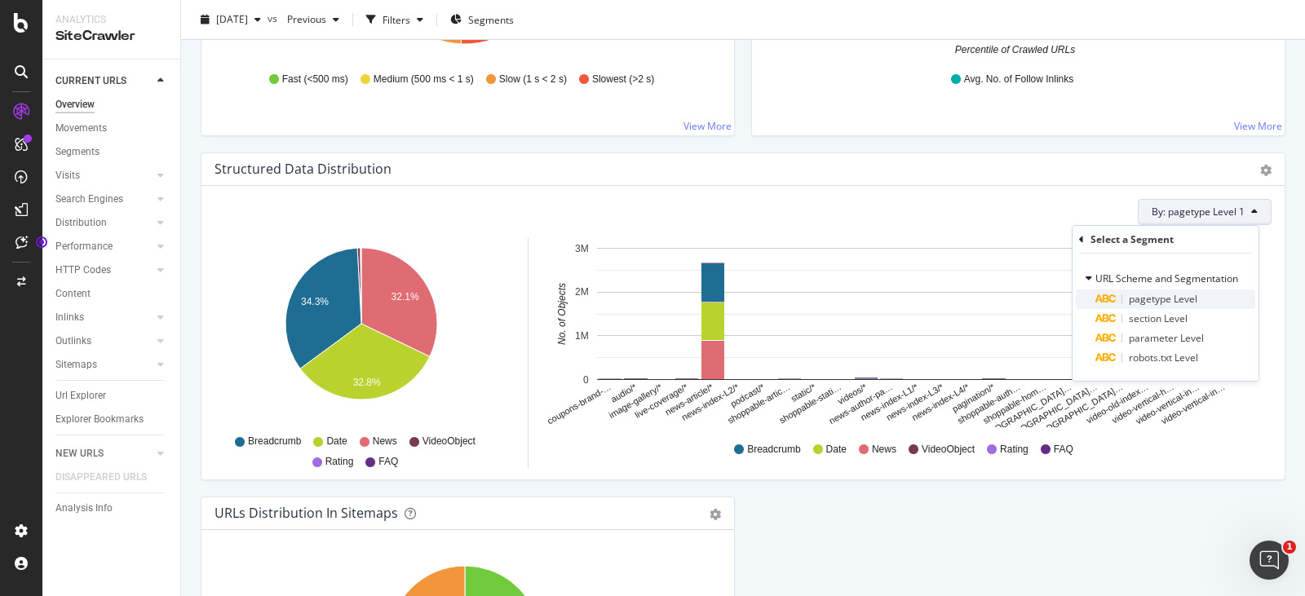
click at [1211, 301] on div "pagetype Level" at bounding box center [1175, 300] width 160 height 20
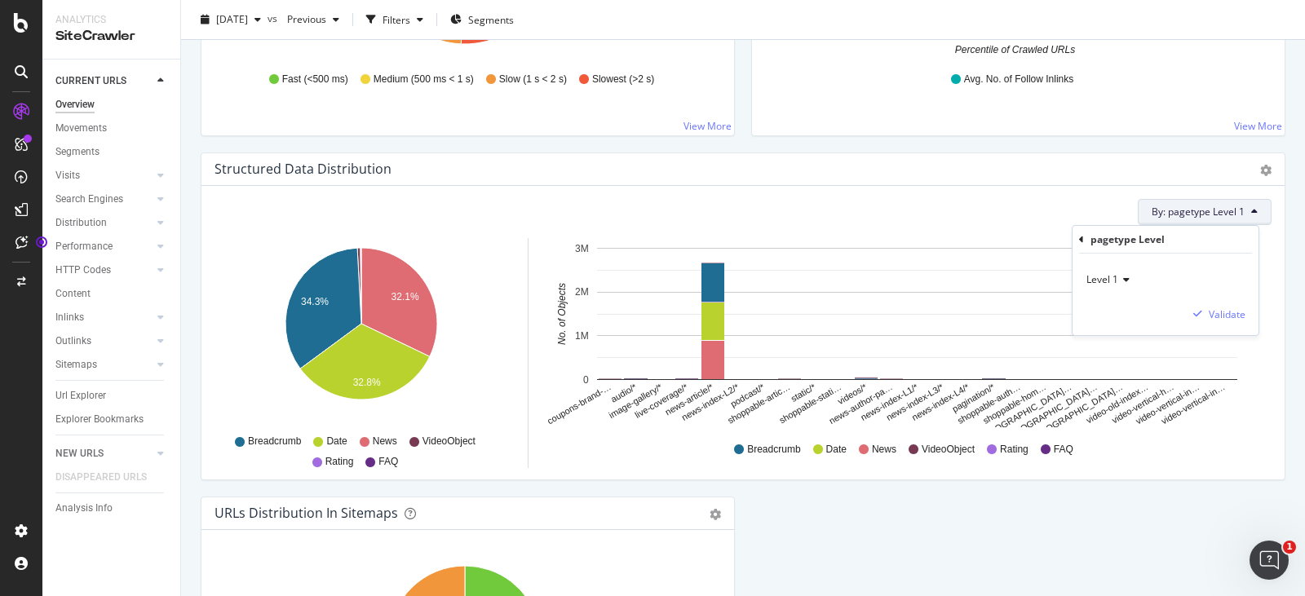
click at [1126, 282] on icon at bounding box center [1123, 280] width 11 height 10
click at [1121, 340] on span "Level 2" at bounding box center [1110, 335] width 32 height 14
click at [878, 205] on div "By: pagetype Level 1 pagetype Level Level 2 Validate" at bounding box center [743, 212] width 1057 height 26
click at [1236, 215] on button "By: pagetype Level 1" at bounding box center [1205, 212] width 134 height 26
click at [918, 222] on div "By: pagetype Level 1" at bounding box center [743, 212] width 1057 height 26
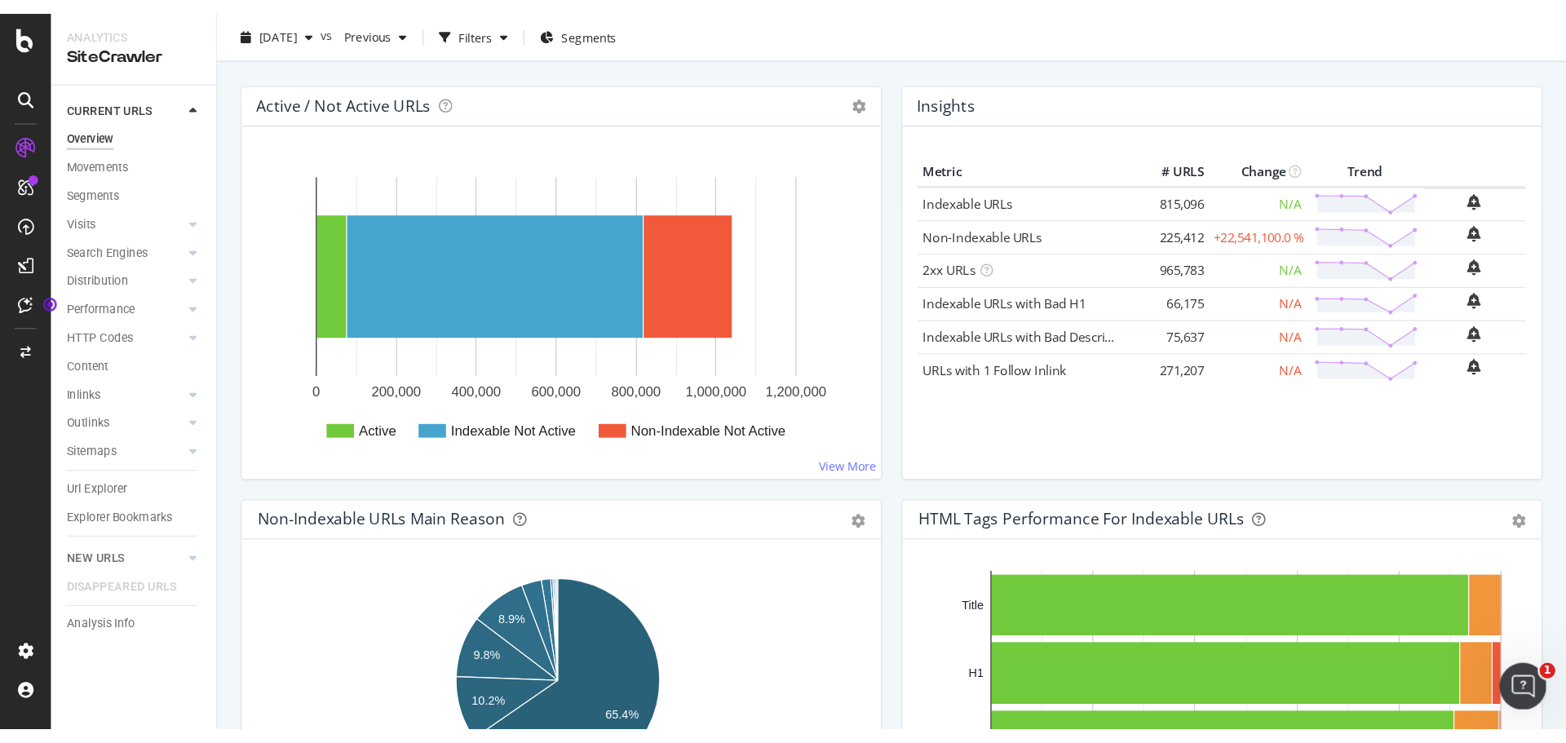
scroll to position [0, 0]
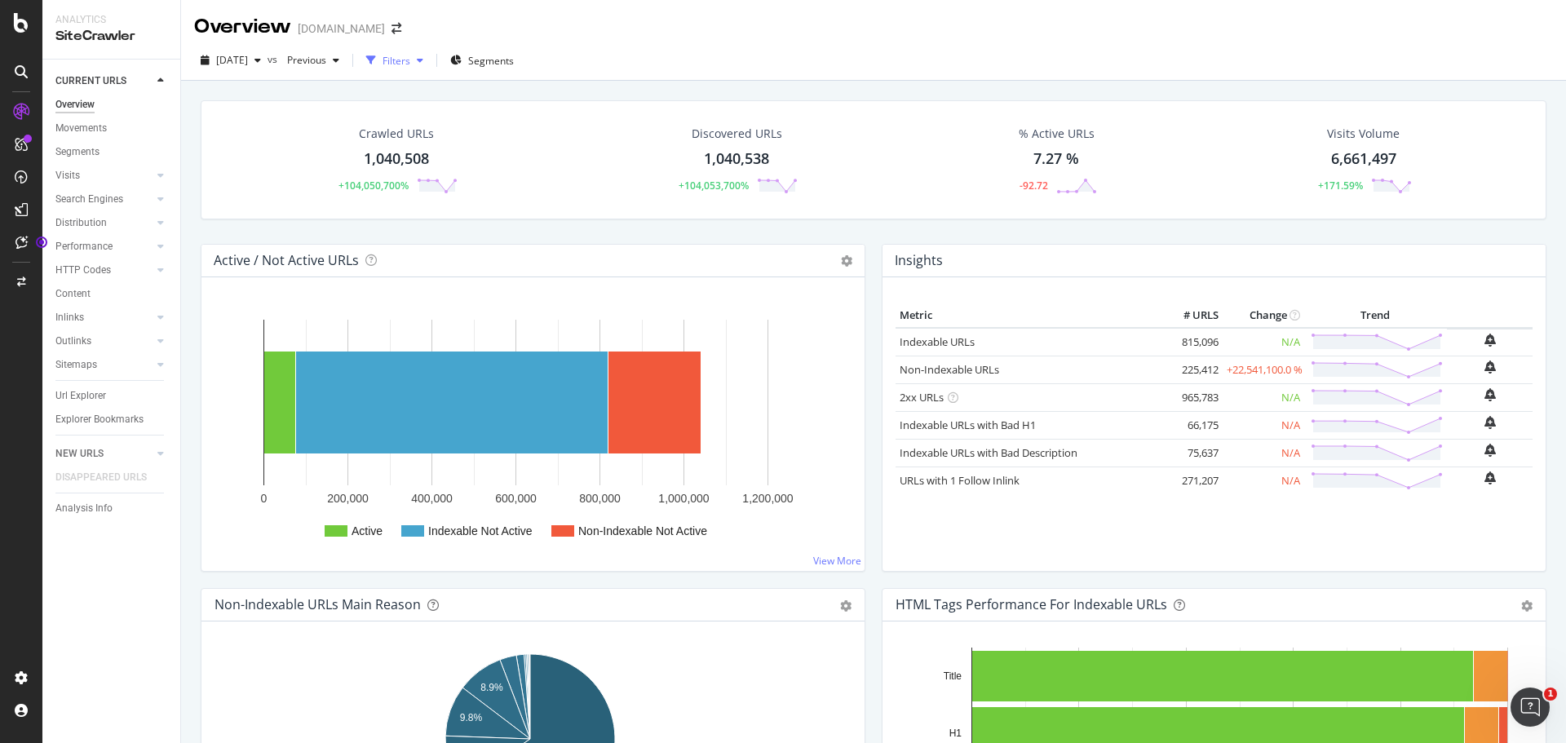
click at [430, 63] on div "button" at bounding box center [420, 60] width 20 height 10
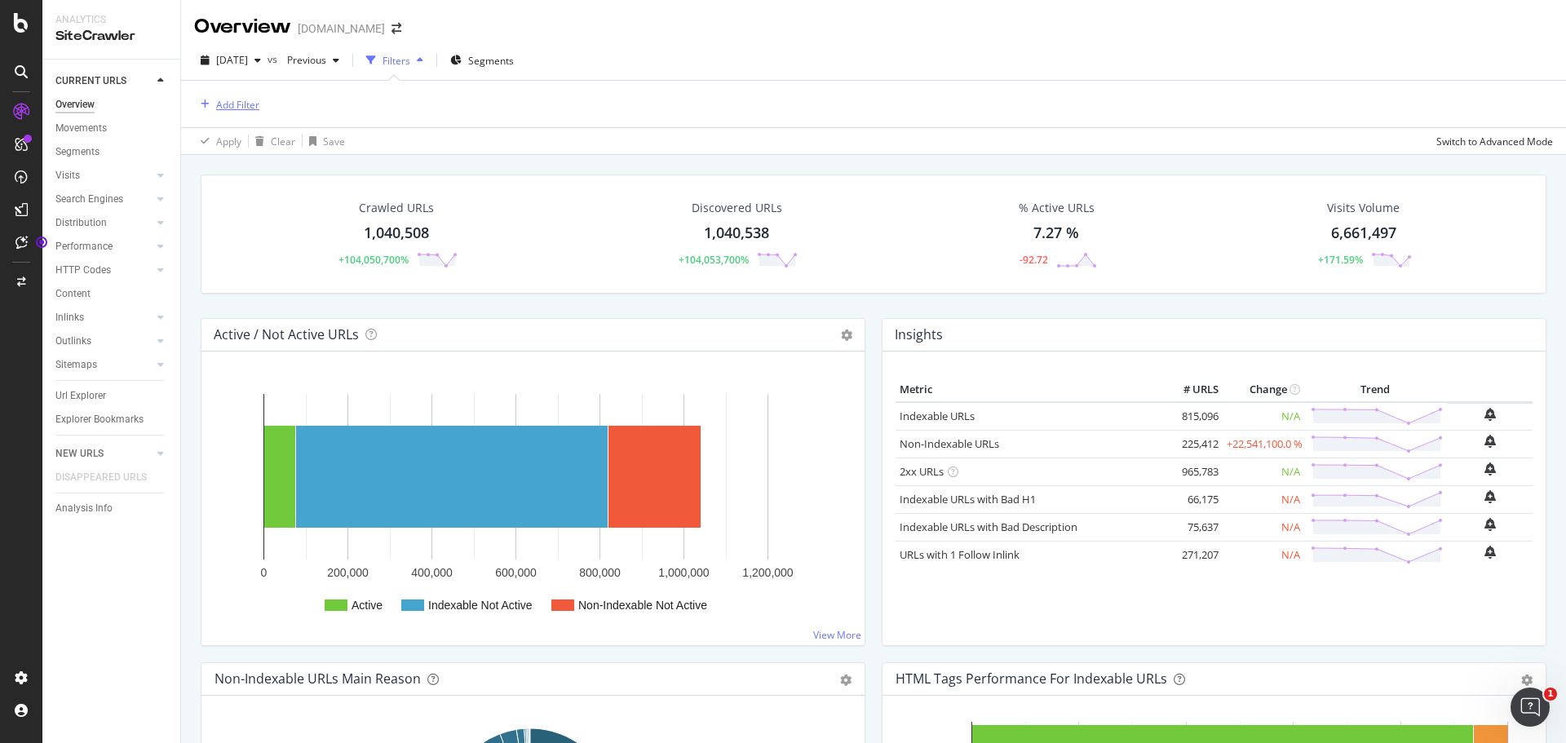
click at [247, 110] on div "Add Filter" at bounding box center [237, 105] width 43 height 14
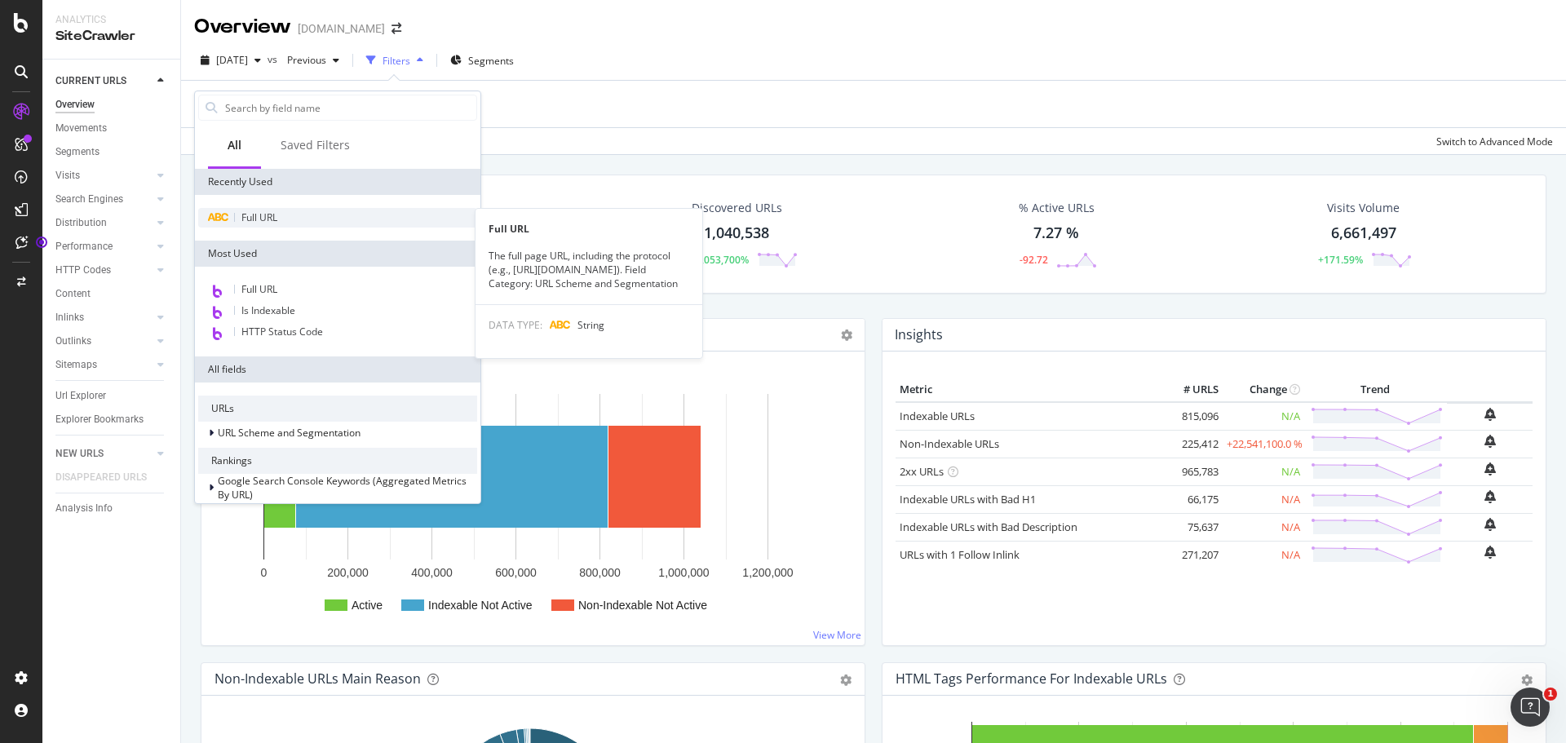
click at [244, 218] on span "Full URL" at bounding box center [259, 217] width 36 height 14
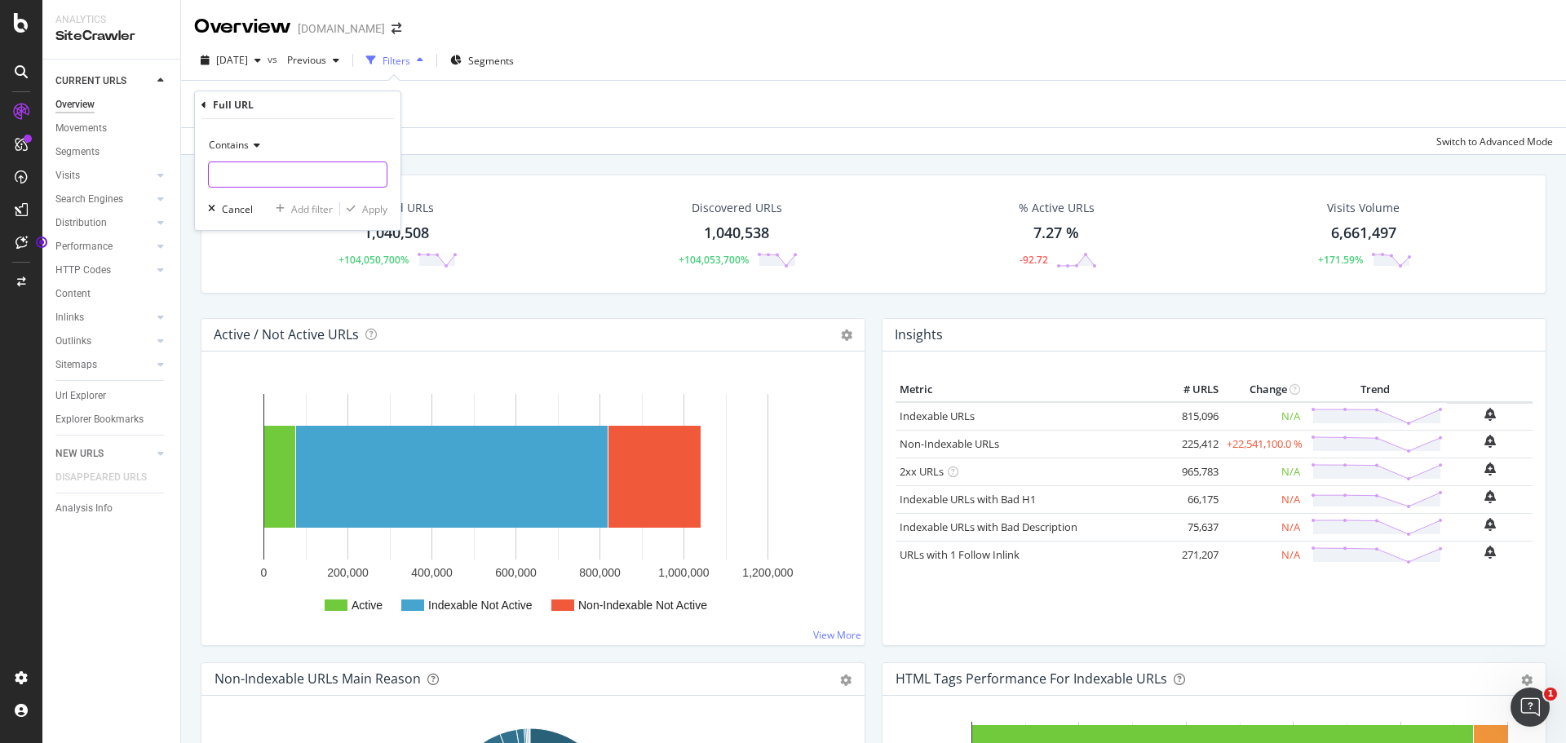
click at [270, 170] on input "text" at bounding box center [298, 174] width 178 height 26
click at [285, 179] on input "text" at bounding box center [298, 174] width 178 height 26
paste input "[URL][DOMAIN_NAME]"
type input "[URL][DOMAIN_NAME]"
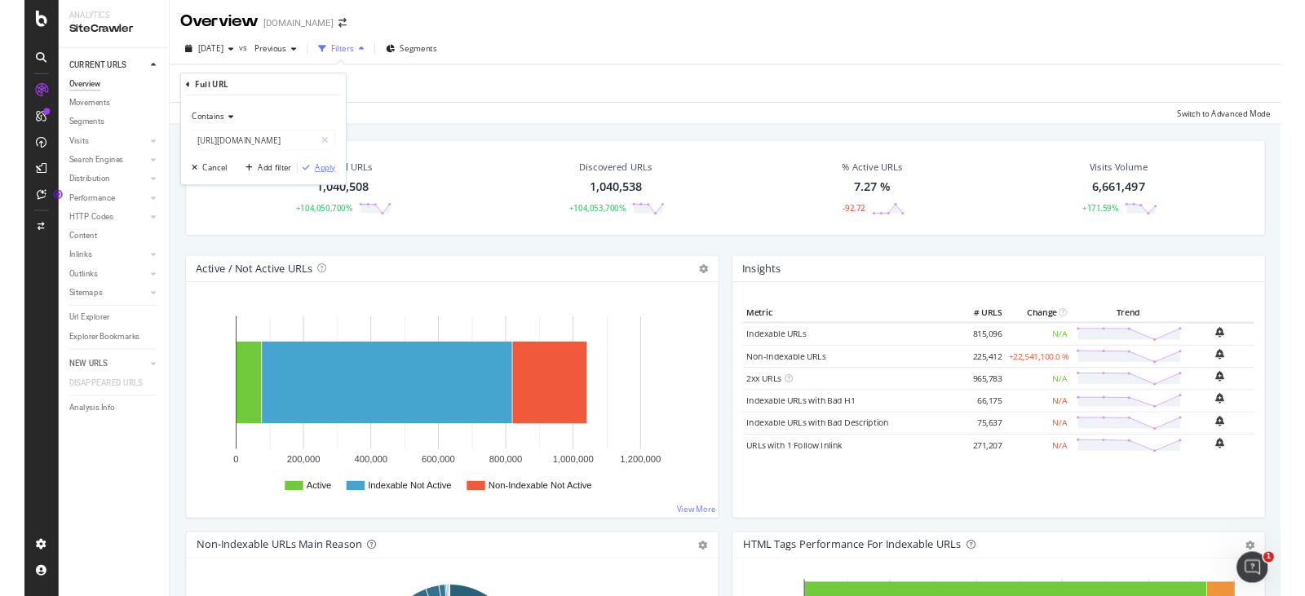
scroll to position [0, 0]
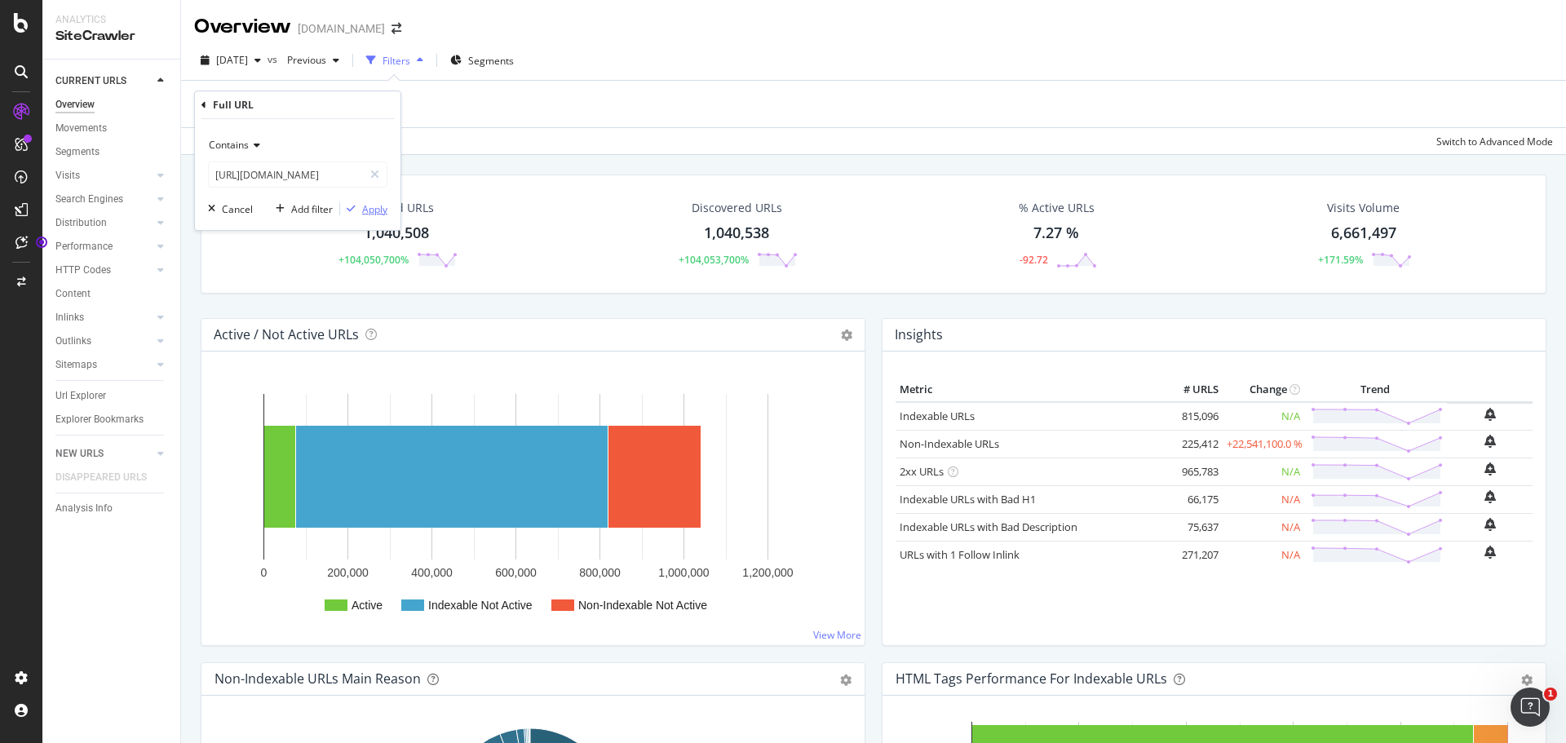
click at [373, 215] on div "Apply" at bounding box center [374, 209] width 25 height 14
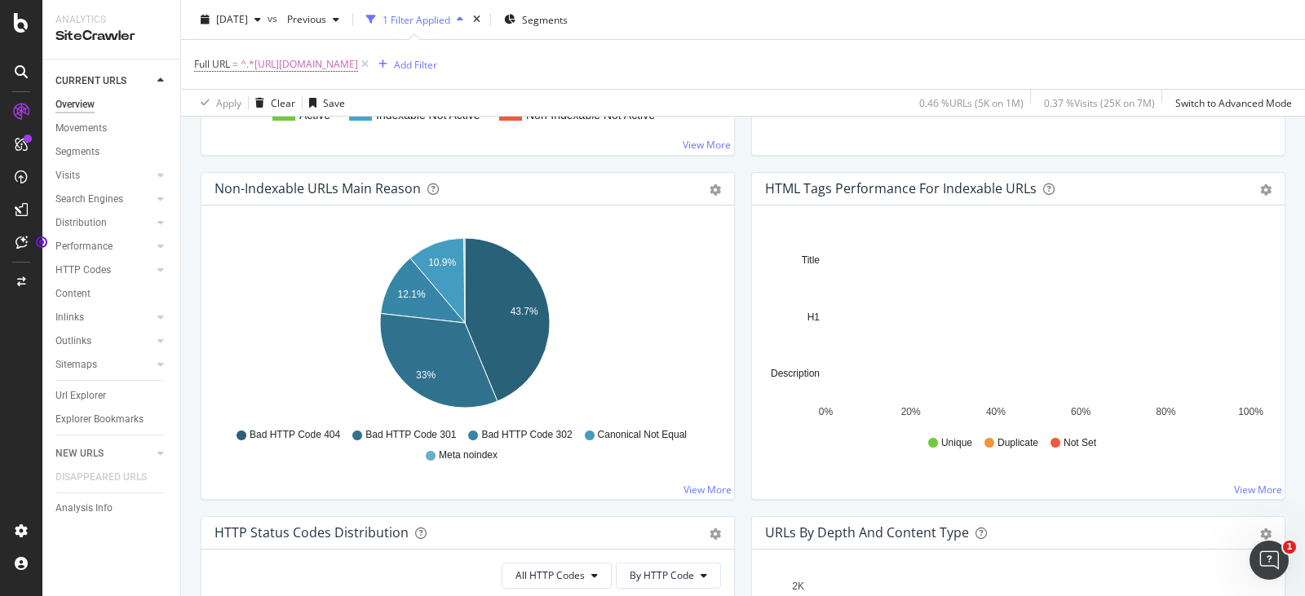
scroll to position [489, 0]
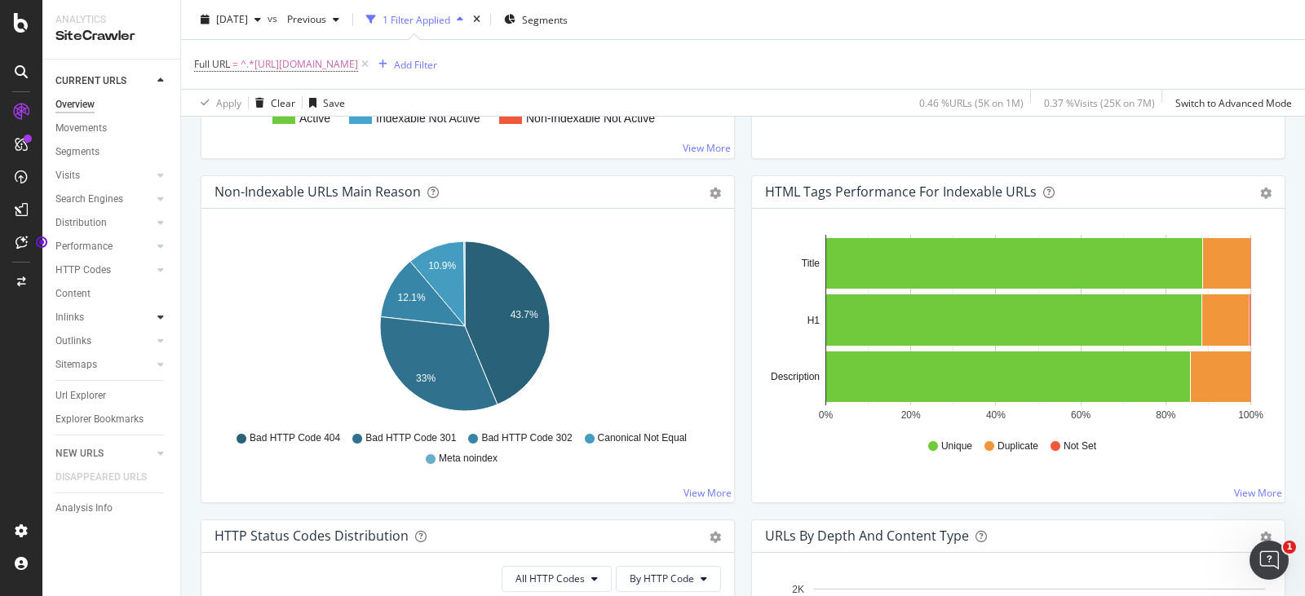
click at [161, 320] on icon at bounding box center [160, 317] width 7 height 10
click at [79, 316] on div "Inlinks" at bounding box center [69, 317] width 29 height 17
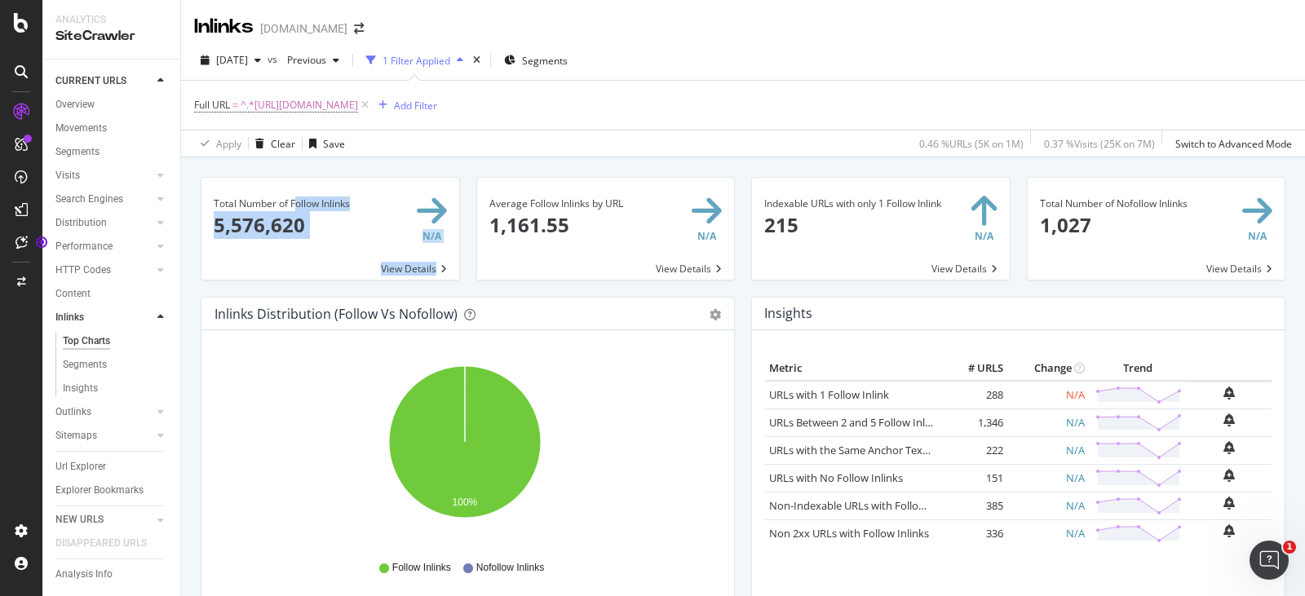
drag, startPoint x: 192, startPoint y: 186, endPoint x: 209, endPoint y: 190, distance: 16.8
click at [209, 190] on div "Total Number of Follow Inlinks 5,576,620 N/A View Details" at bounding box center [330, 237] width 276 height 120
click at [157, 402] on icon at bounding box center [160, 407] width 7 height 10
click at [82, 328] on div "Outlinks" at bounding box center [73, 336] width 36 height 17
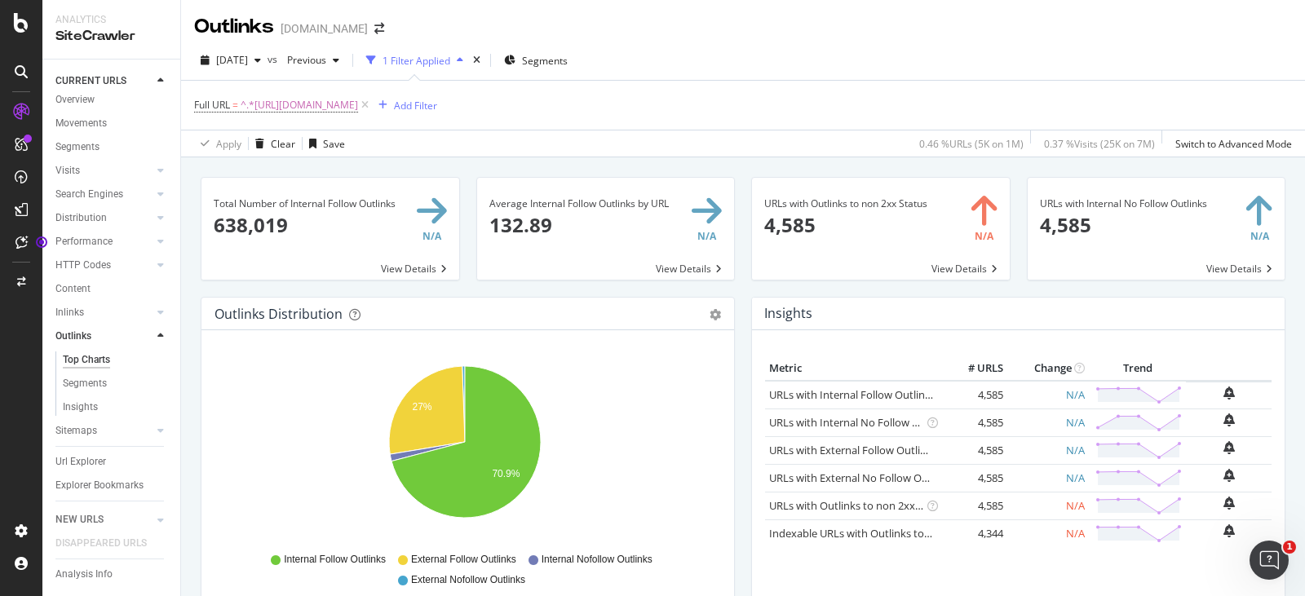
click at [87, 281] on div "Content" at bounding box center [72, 289] width 35 height 17
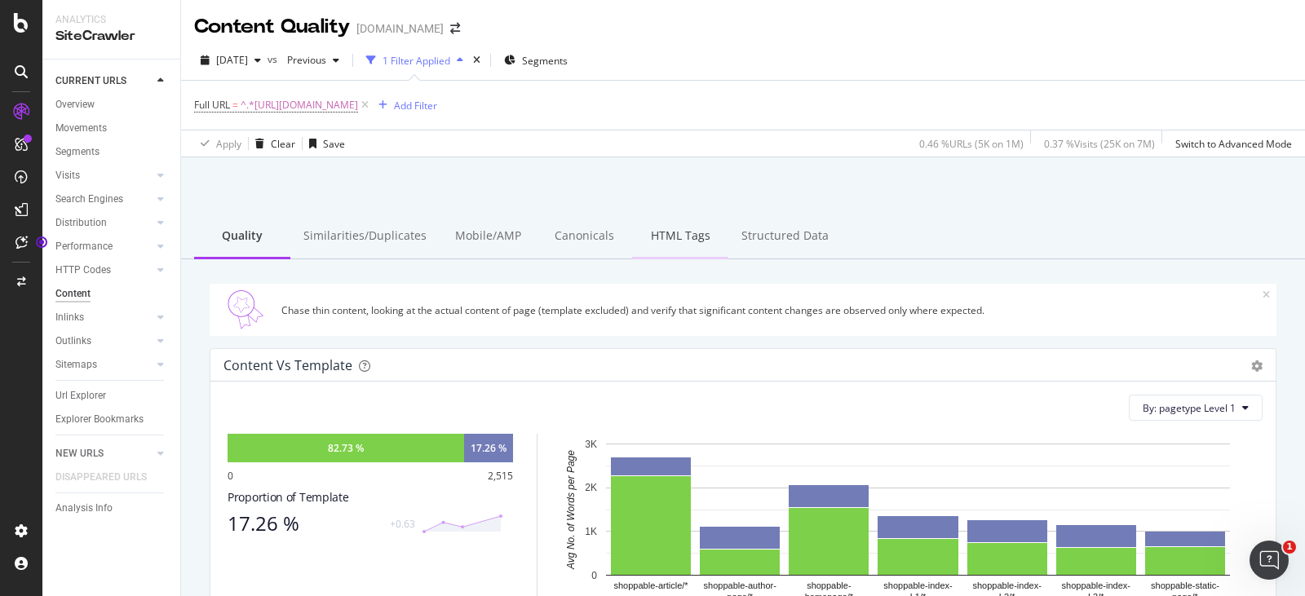
click at [665, 234] on div "HTML Tags" at bounding box center [680, 237] width 96 height 45
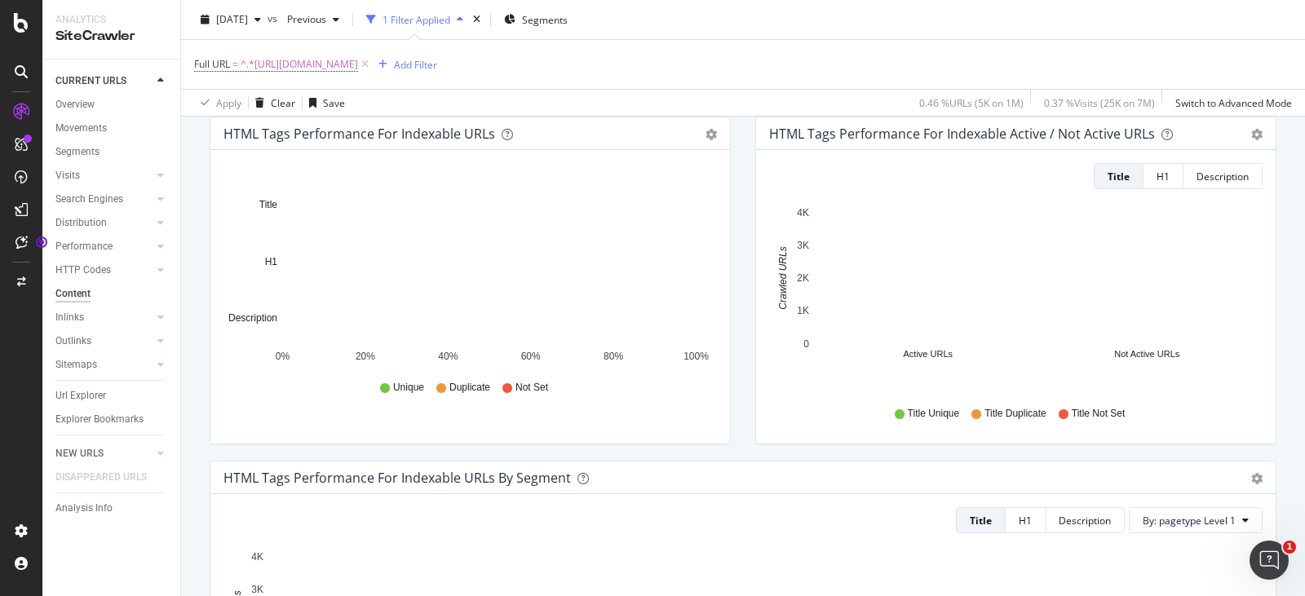
scroll to position [138, 0]
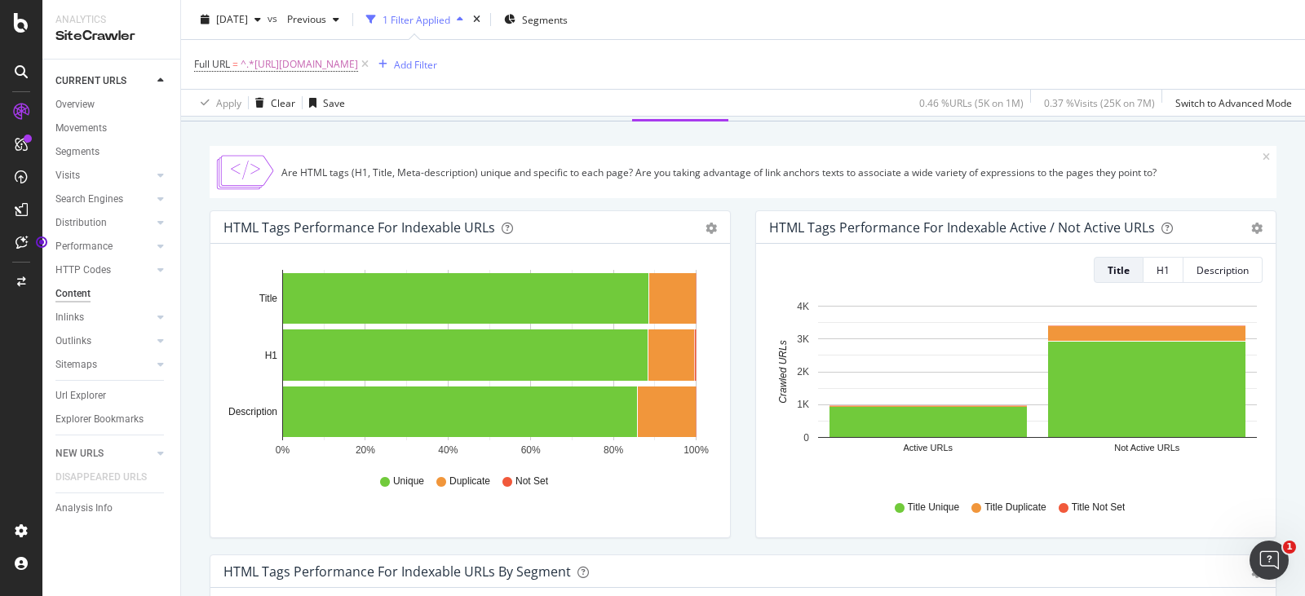
drag, startPoint x: 95, startPoint y: 111, endPoint x: 577, endPoint y: 495, distance: 617.0
click at [95, 111] on div "Overview" at bounding box center [74, 104] width 39 height 17
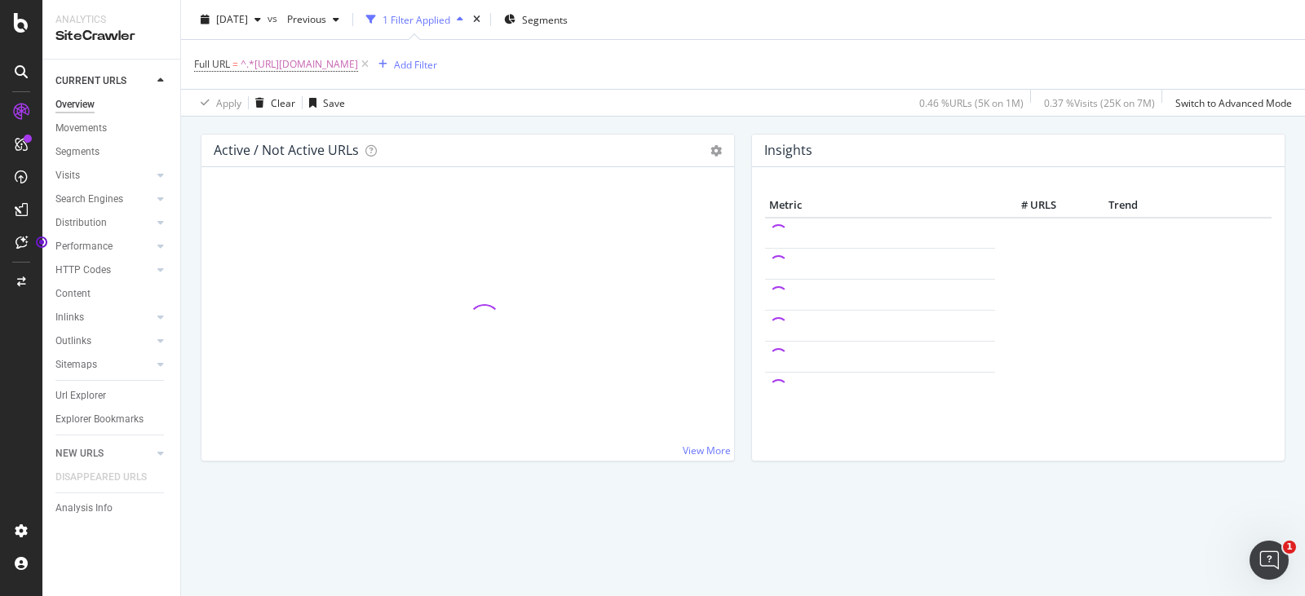
scroll to position [138, 0]
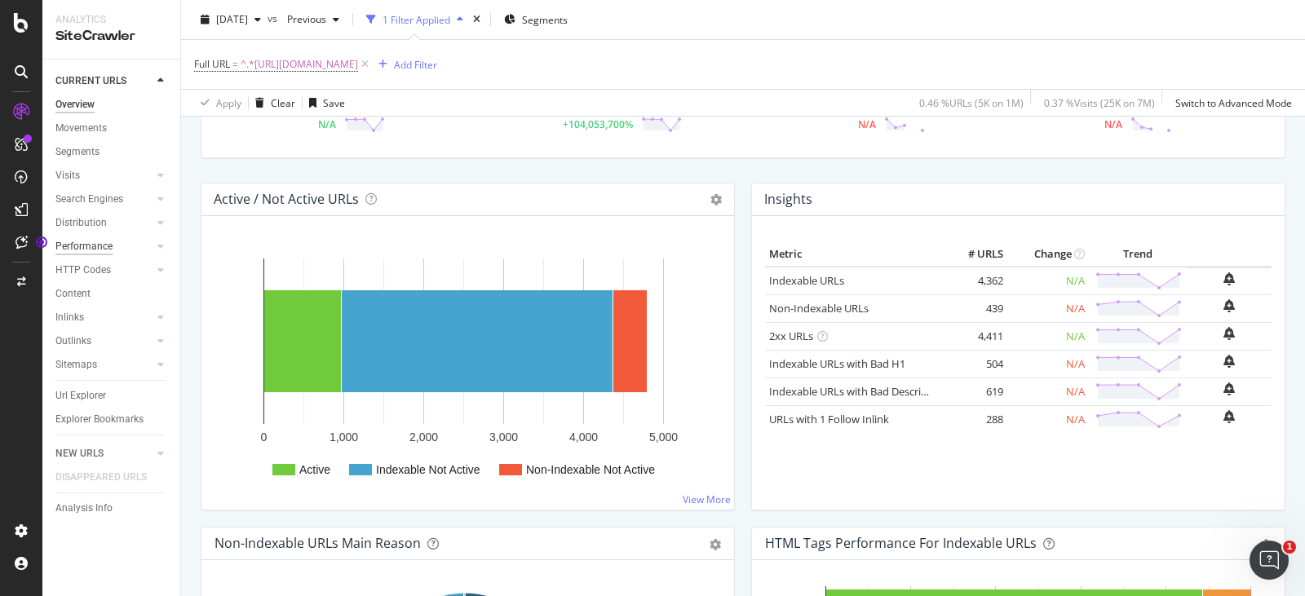
click at [94, 248] on div "Performance" at bounding box center [83, 246] width 57 height 17
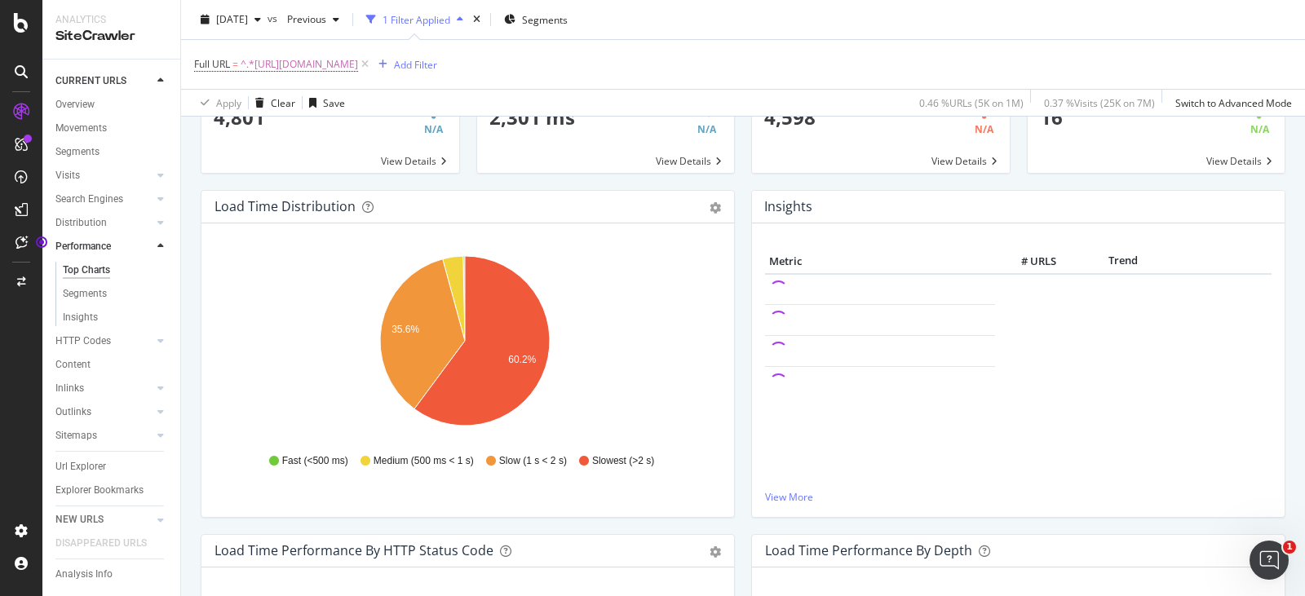
click at [191, 447] on div "The performance reports in this section reflect bot activity. For reports on ho…" at bounding box center [743, 318] width 1124 height 596
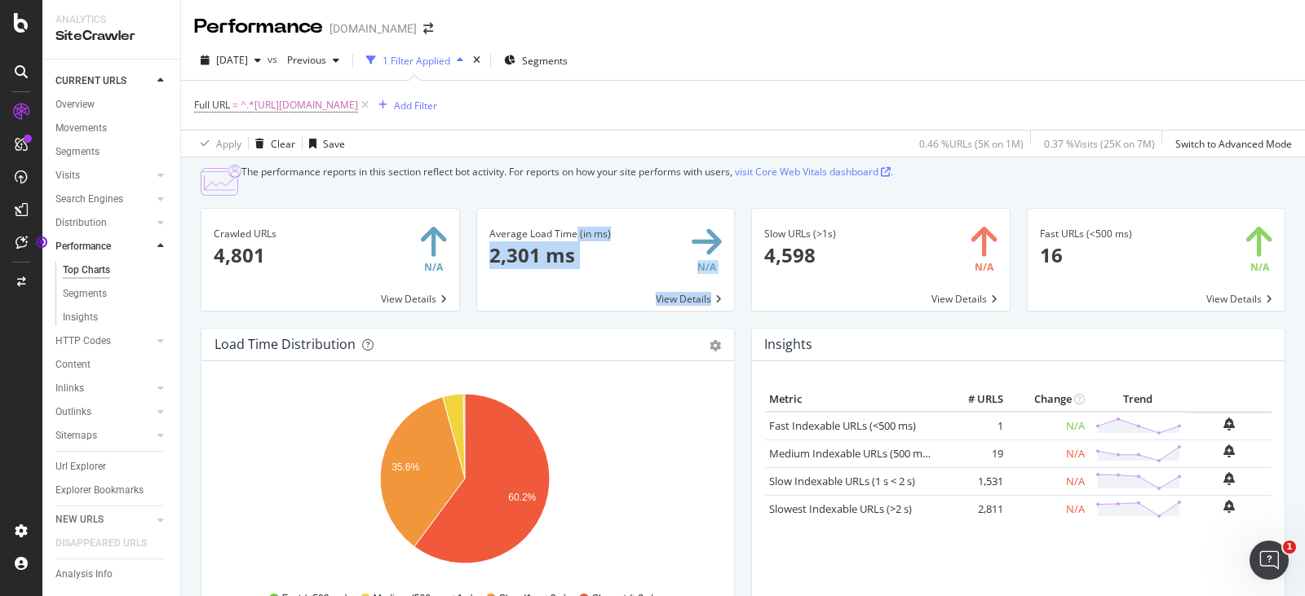
drag, startPoint x: 485, startPoint y: 218, endPoint x: 484, endPoint y: 245, distance: 27.0
copy div "Average Load Time (in ms) 2,301 ms N/A View Details"
